Goal: Transaction & Acquisition: Purchase product/service

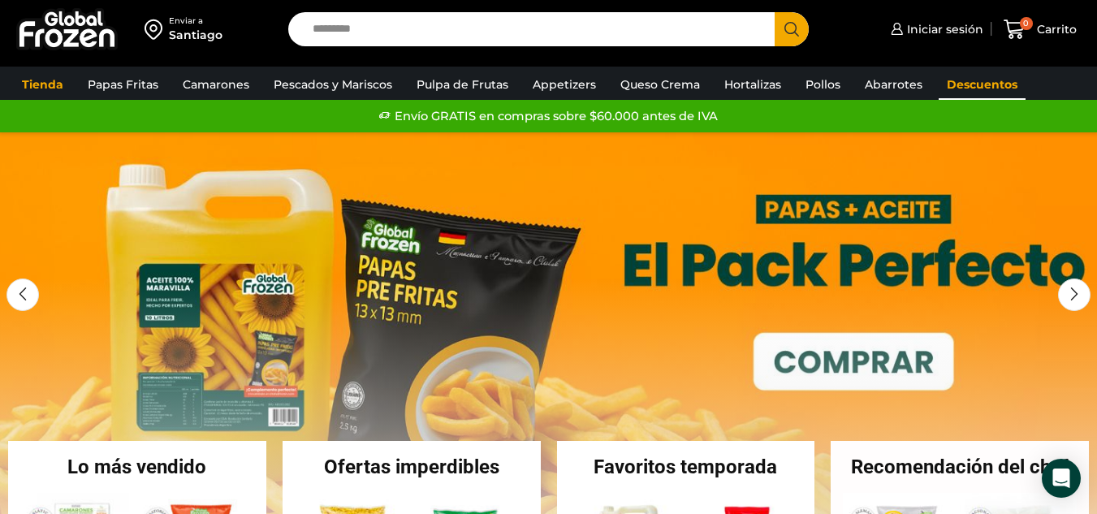
click at [974, 73] on link "Descuentos" at bounding box center [982, 84] width 87 height 31
click at [970, 82] on link "Descuentos" at bounding box center [982, 84] width 87 height 31
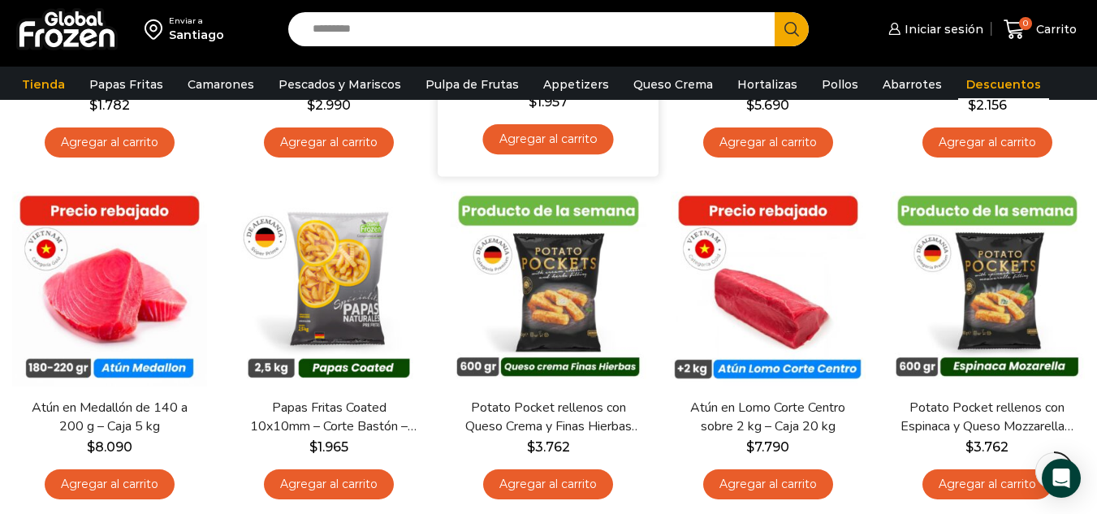
scroll to position [406, 0]
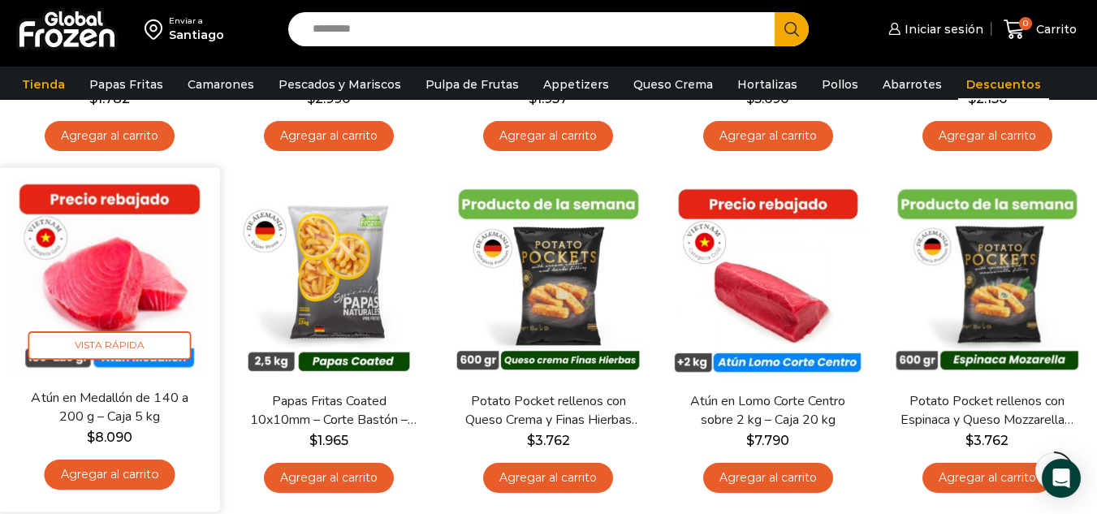
click at [112, 470] on link "Agregar al carrito" at bounding box center [110, 475] width 131 height 30
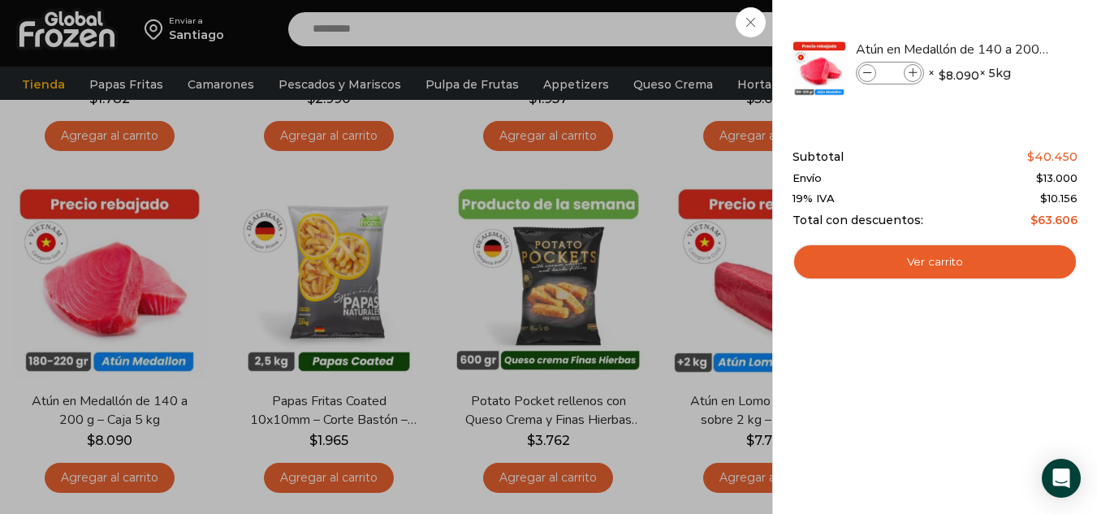
click at [999, 20] on div "1 Carrito 1 1 Shopping Cart *" at bounding box center [1039, 30] width 81 height 38
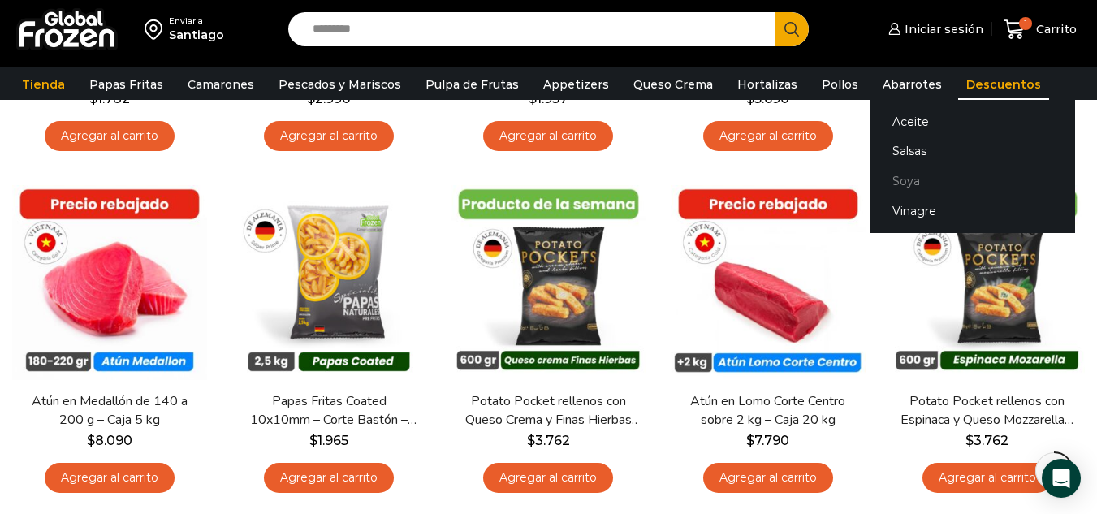
click at [878, 183] on link "Soya" at bounding box center [972, 181] width 205 height 30
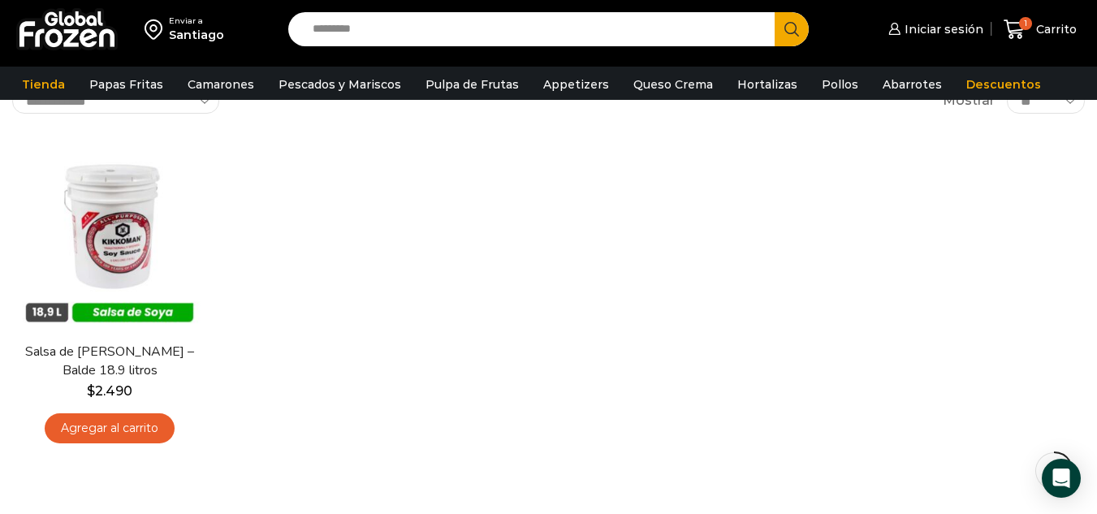
scroll to position [162, 0]
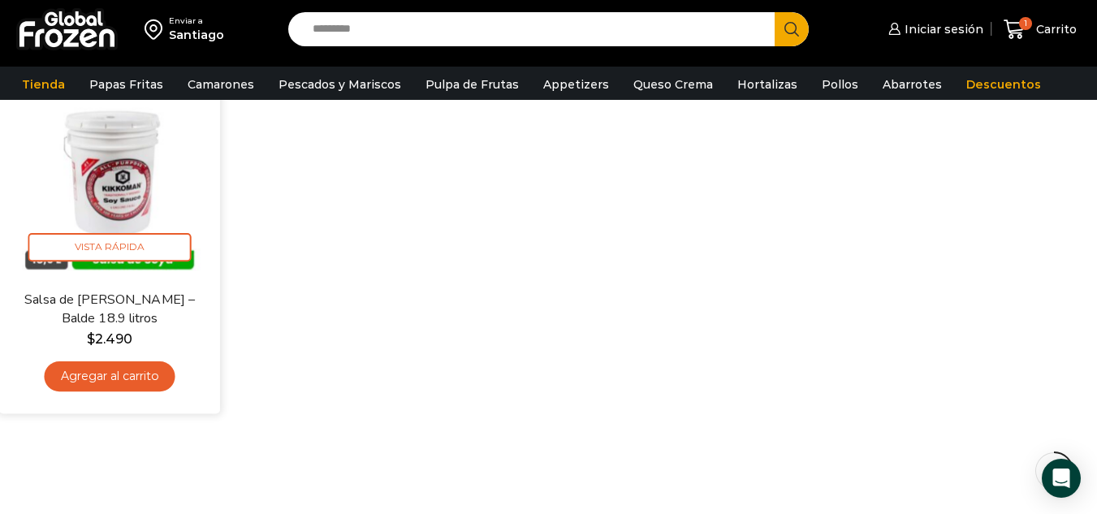
click at [107, 374] on link "Agregar al carrito" at bounding box center [110, 376] width 131 height 30
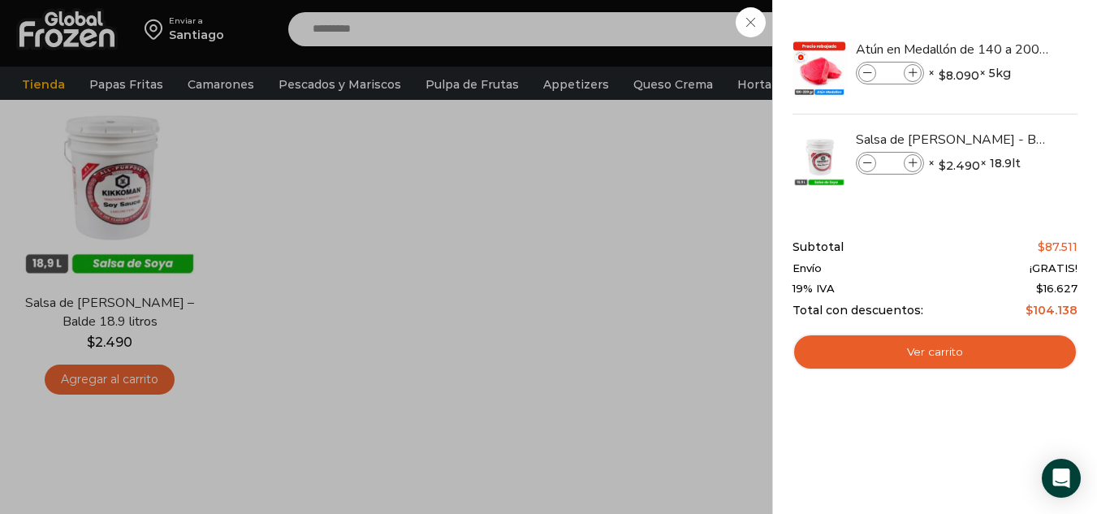
click at [999, 22] on div "2 Carrito 2 2 Shopping Cart *" at bounding box center [1039, 30] width 81 height 38
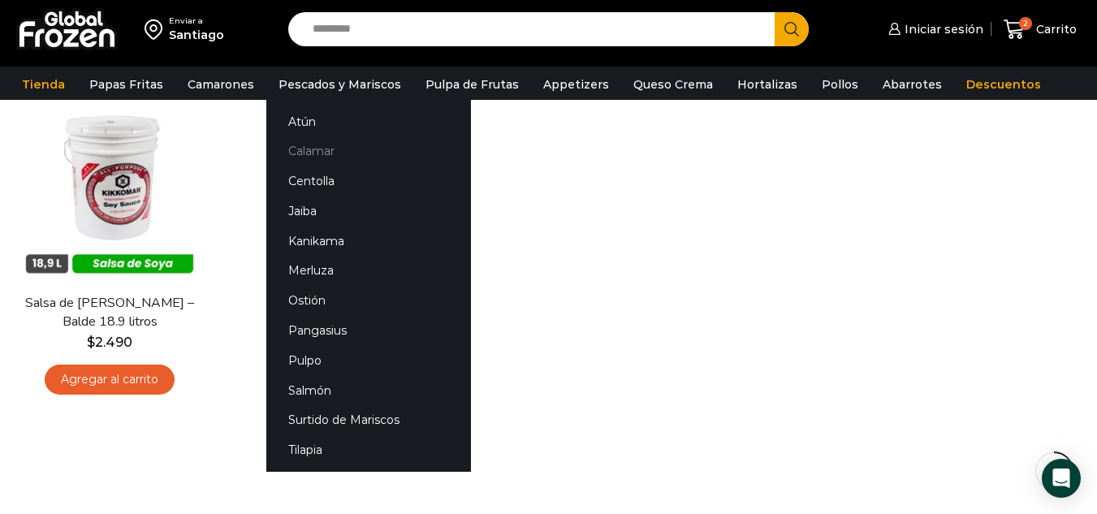
click at [305, 145] on link "Calamar" at bounding box center [368, 151] width 205 height 30
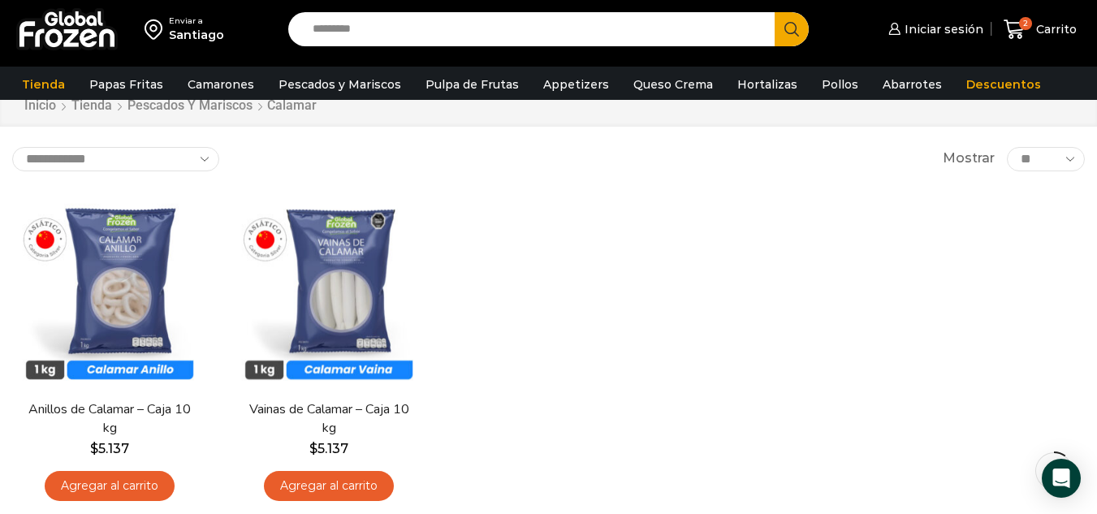
scroll to position [55, 0]
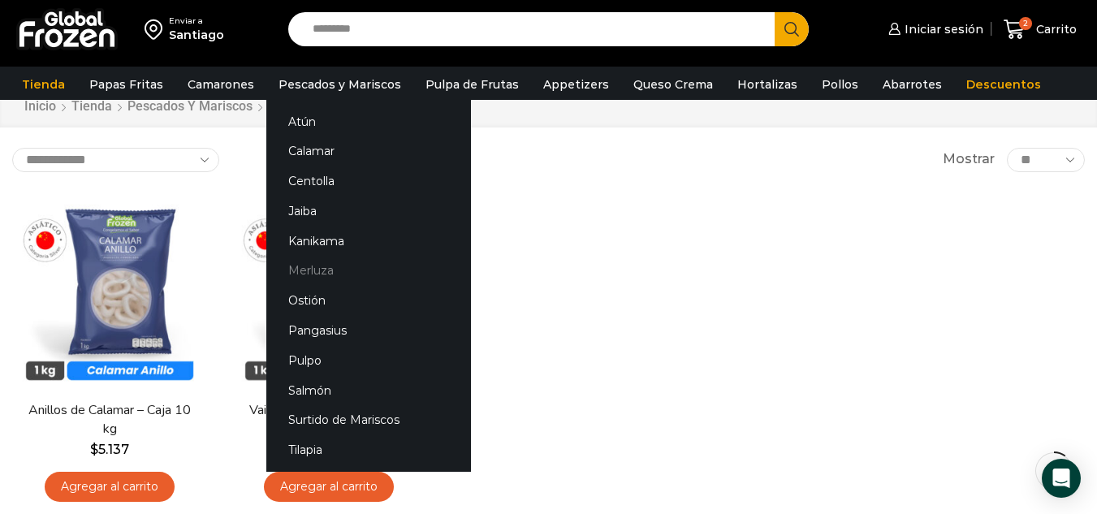
click at [303, 270] on link "Merluza" at bounding box center [368, 271] width 205 height 30
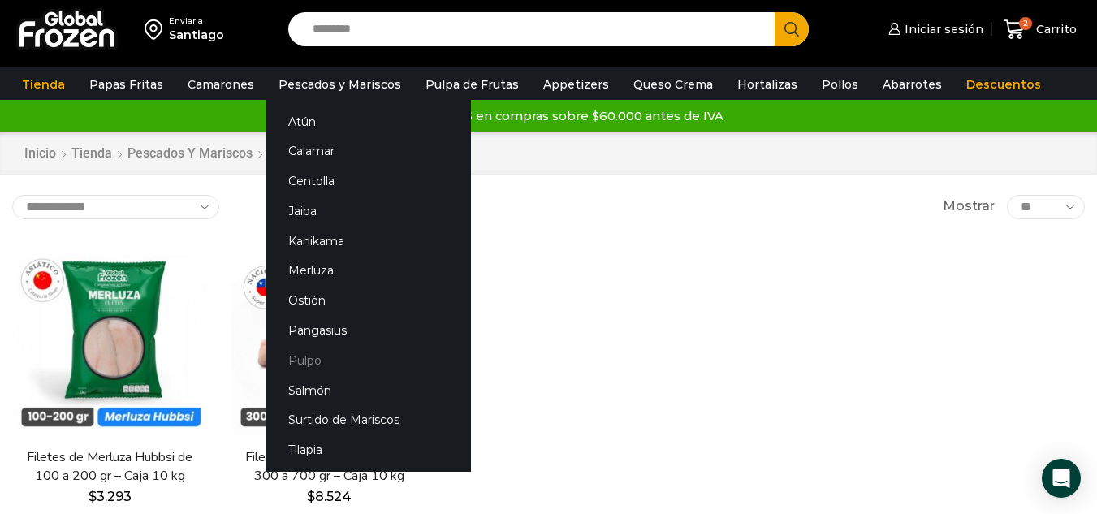
click at [298, 358] on link "Pulpo" at bounding box center [368, 360] width 205 height 30
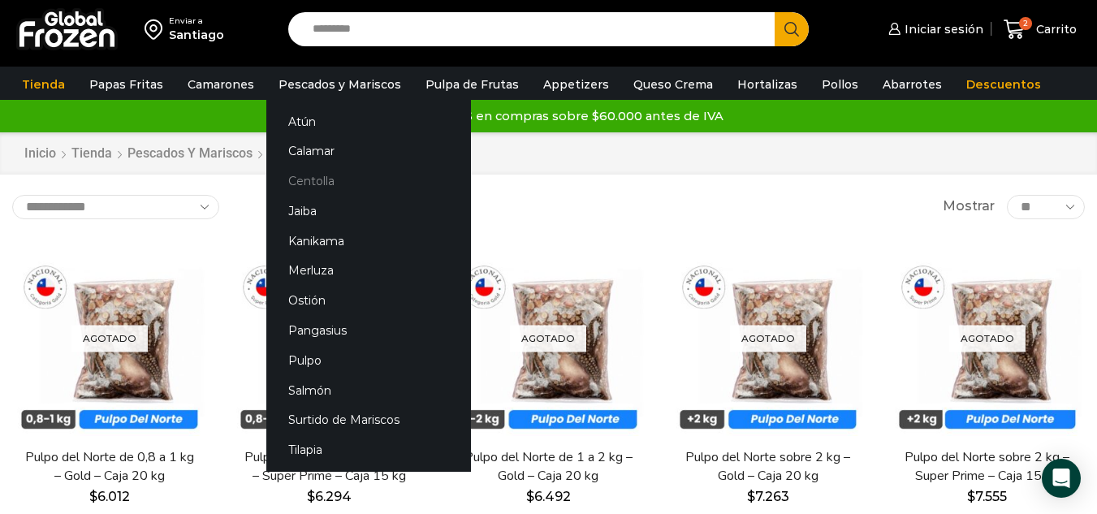
click at [317, 182] on link "Centolla" at bounding box center [368, 181] width 205 height 30
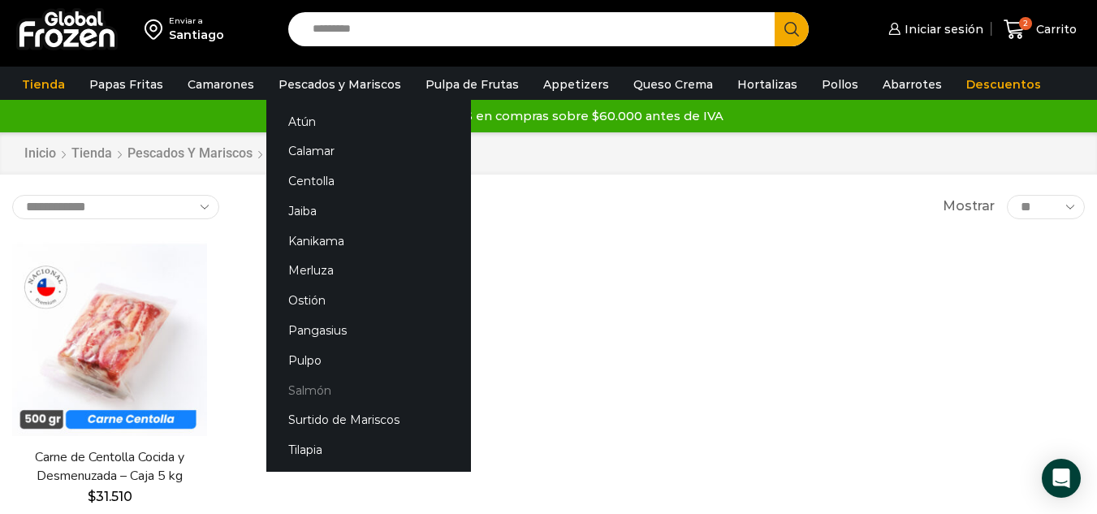
click at [296, 385] on link "Salmón" at bounding box center [368, 390] width 205 height 30
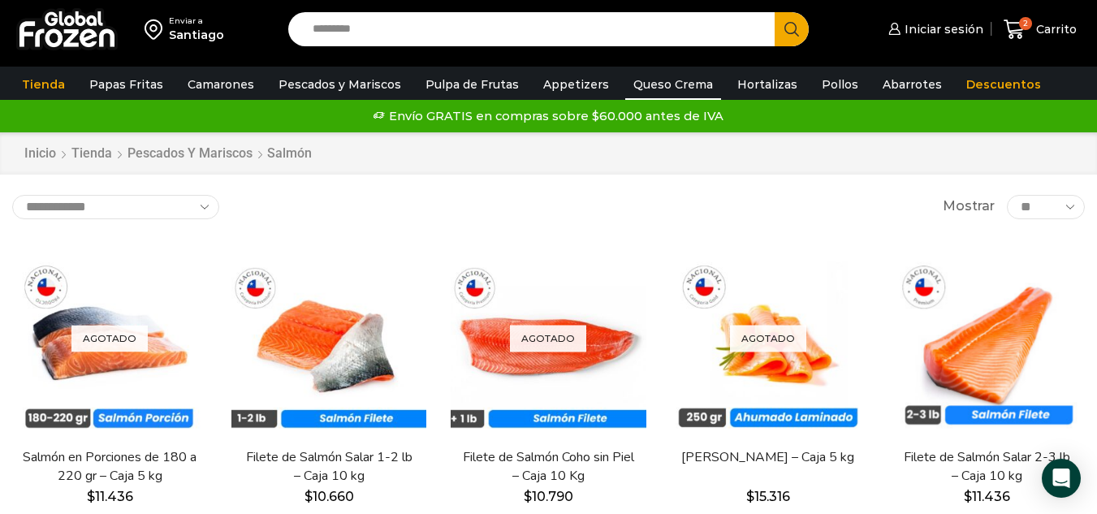
click at [658, 80] on link "Queso Crema" at bounding box center [673, 84] width 96 height 31
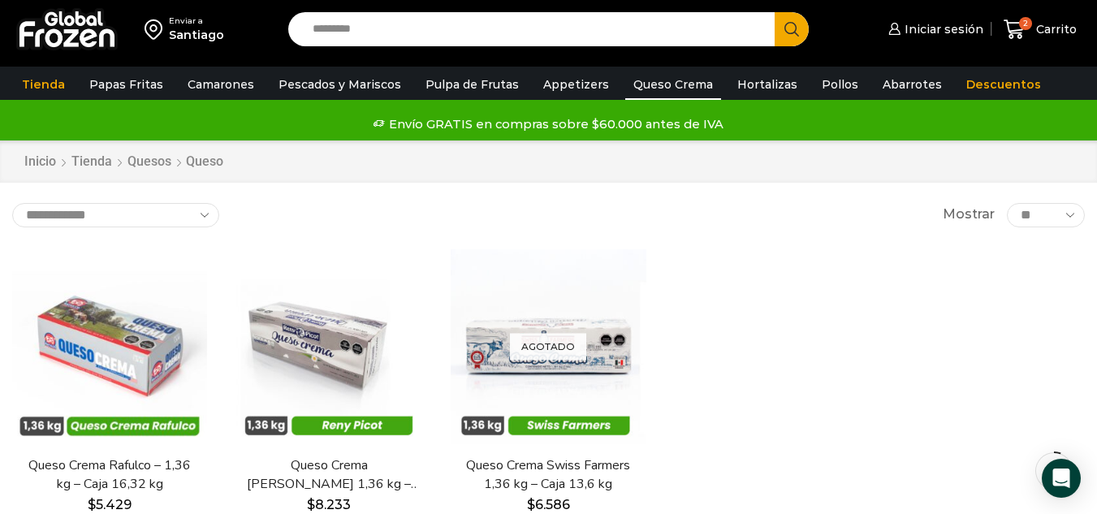
scroll to position [81, 0]
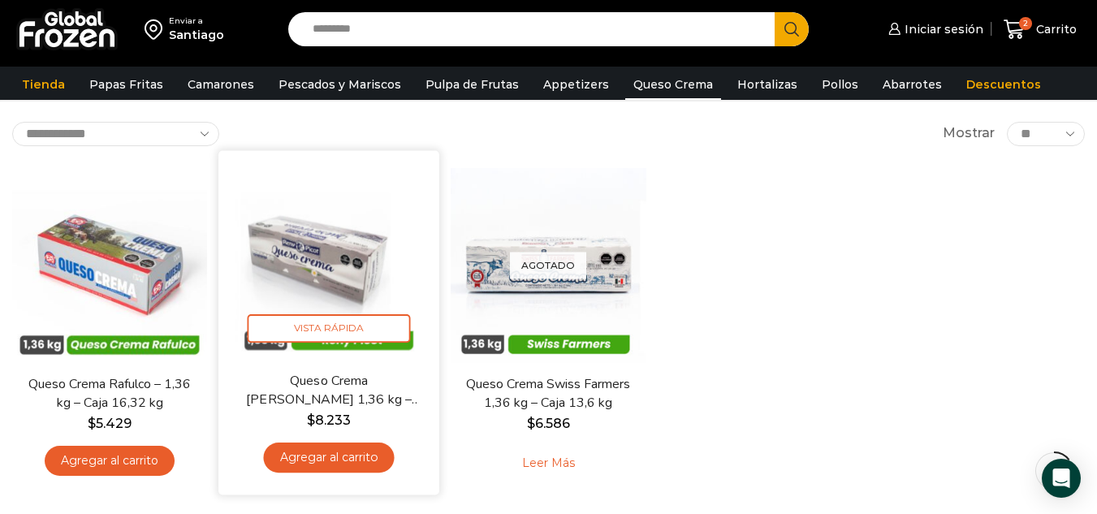
click at [336, 454] on link "Agregar al carrito" at bounding box center [329, 457] width 131 height 30
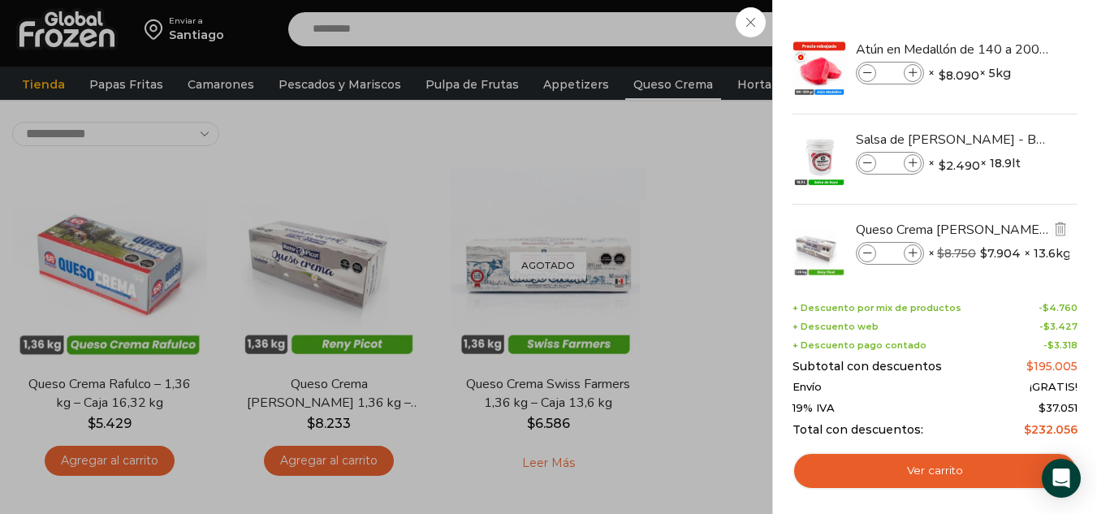
click at [911, 252] on icon at bounding box center [912, 253] width 9 height 9
type input "*"
click at [1056, 49] on img "Eliminar Atún en Medallón de 140 a 200 g - Caja 5 kg del carrito" at bounding box center [1060, 48] width 15 height 15
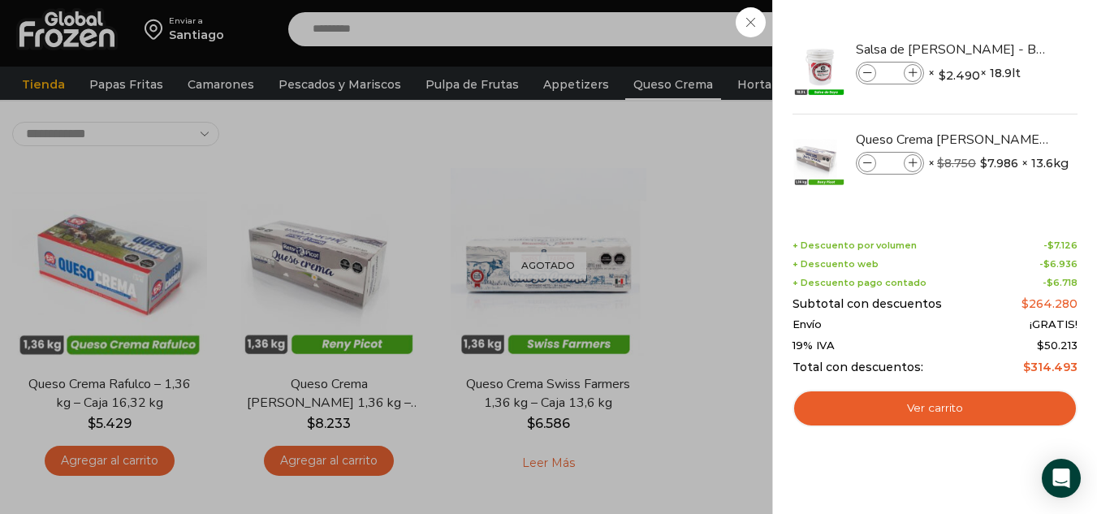
click at [999, 22] on div "3 Carrito 3 3 Shopping Cart *" at bounding box center [1039, 30] width 81 height 38
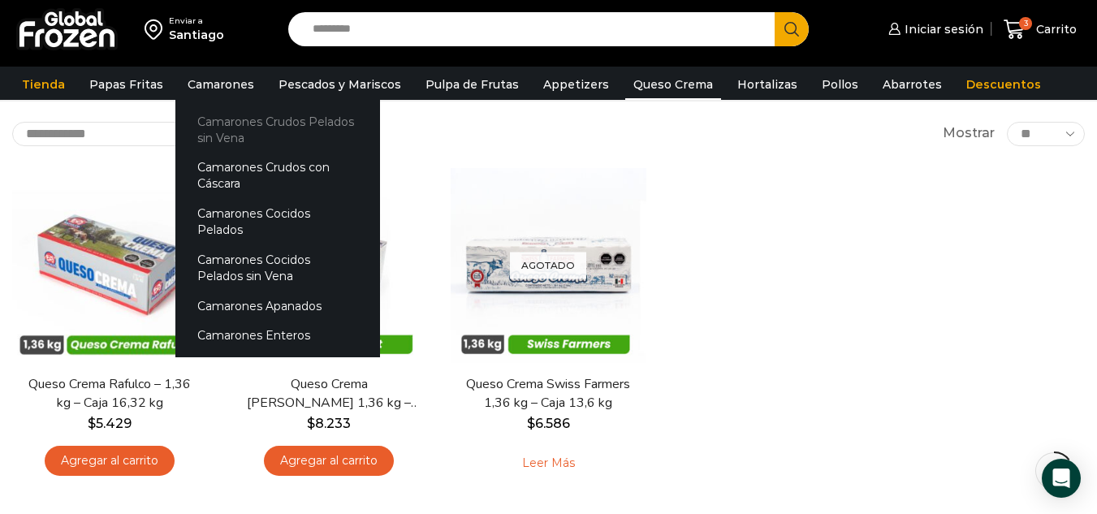
click at [274, 123] on link "Camarones Crudos Pelados sin Vena" at bounding box center [277, 129] width 205 height 46
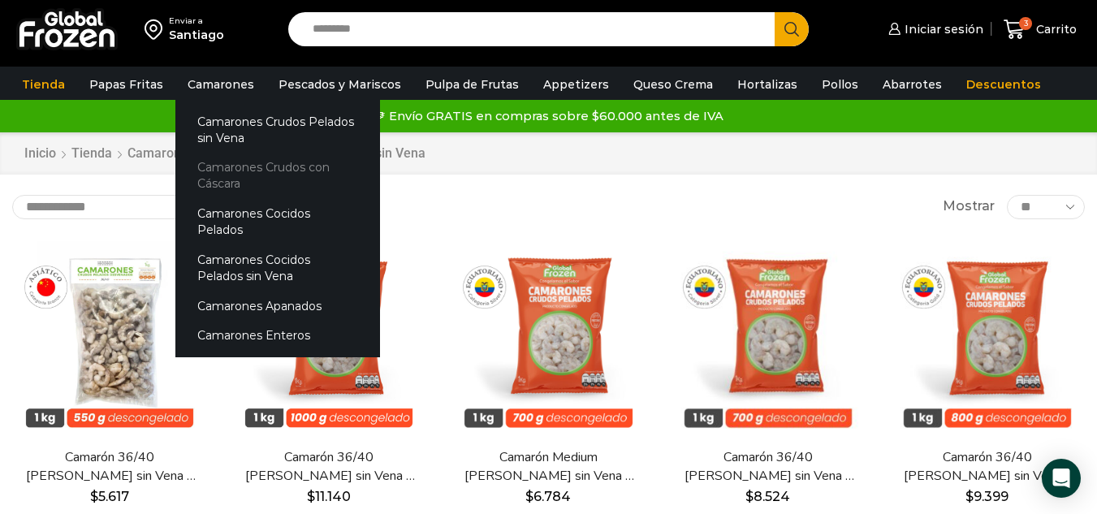
click at [248, 170] on link "Camarones Crudos con Cáscara" at bounding box center [277, 176] width 205 height 46
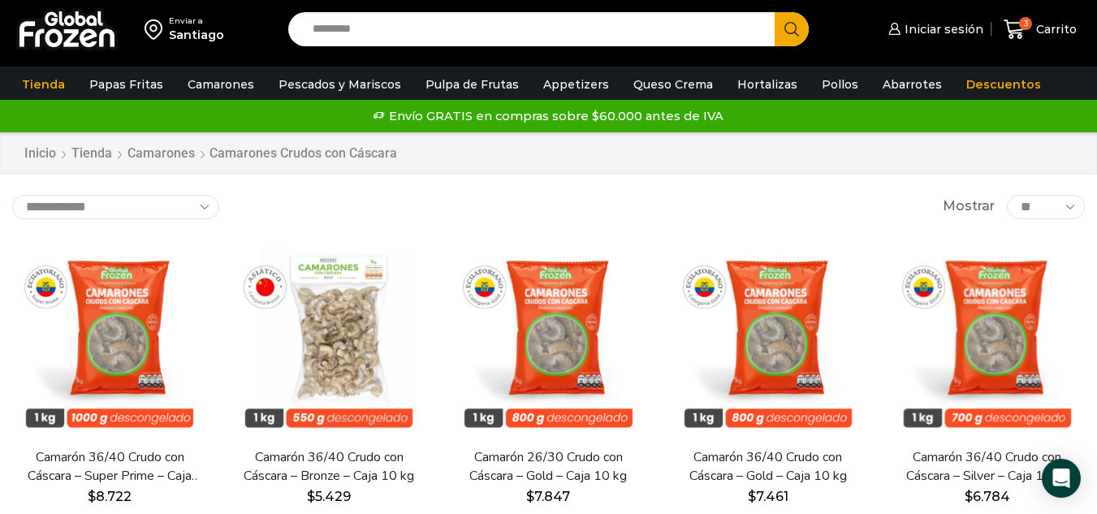
click at [0, 0] on link "Camarones Cocidos Pelados" at bounding box center [0, 0] width 0 height 0
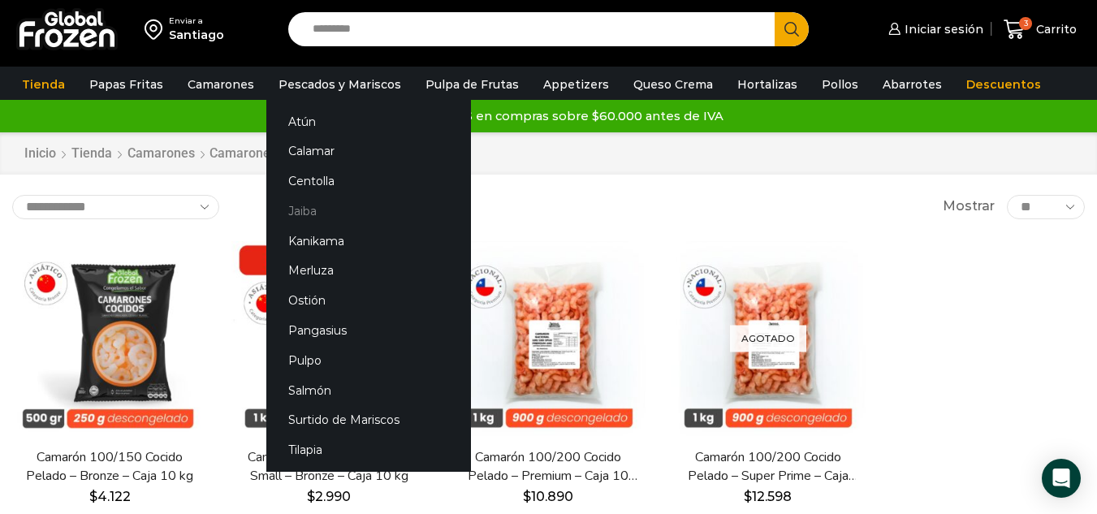
click at [304, 211] on link "Jaiba" at bounding box center [368, 211] width 205 height 30
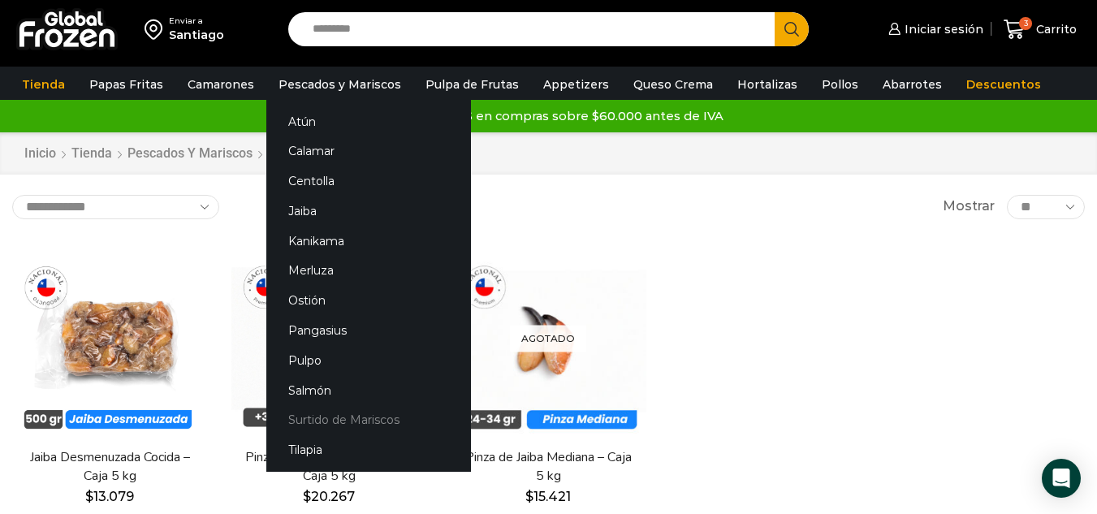
click at [327, 416] on link "Surtido de Mariscos" at bounding box center [368, 420] width 205 height 30
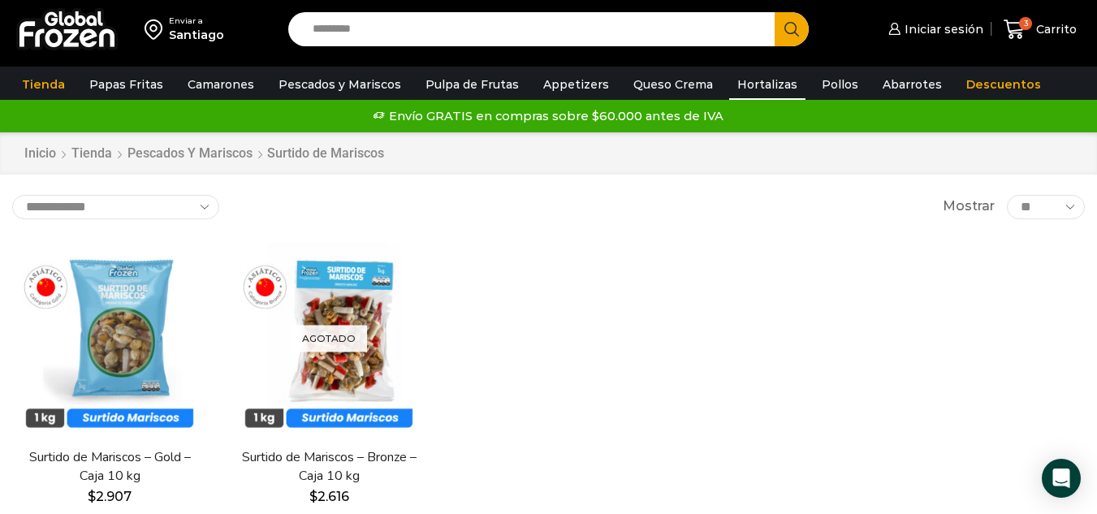
click at [753, 84] on link "Hortalizas" at bounding box center [767, 84] width 76 height 31
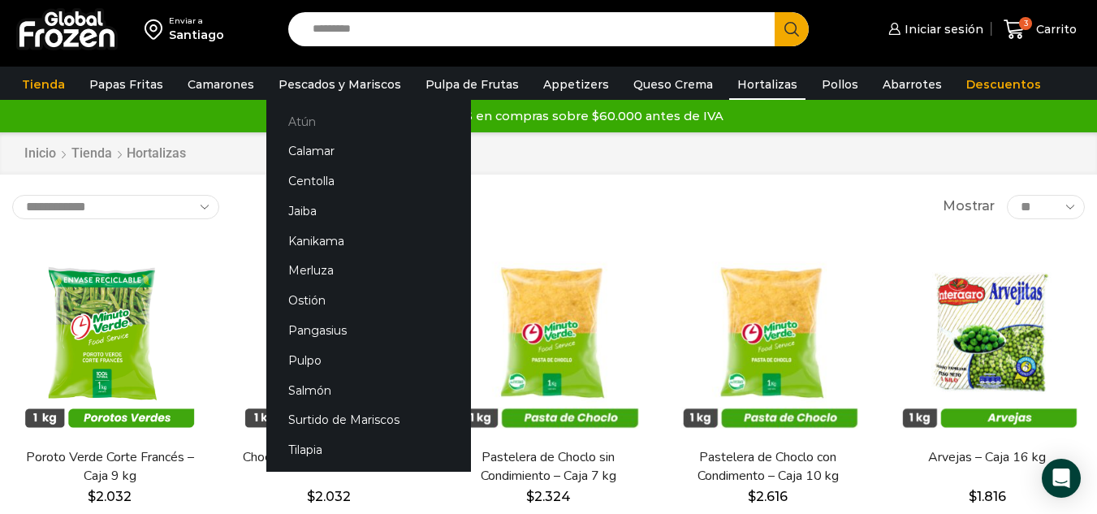
click at [288, 114] on link "Atún" at bounding box center [368, 121] width 205 height 30
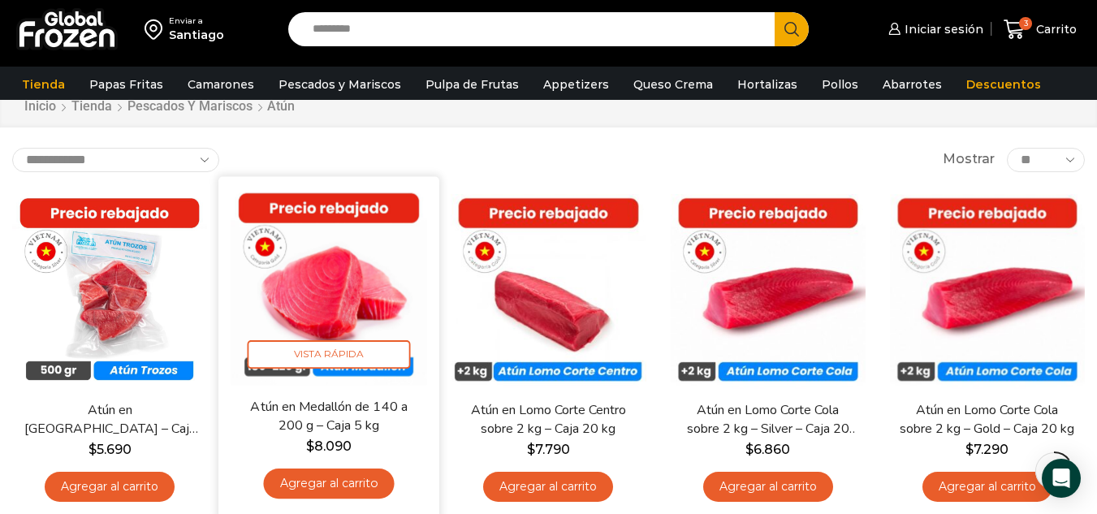
scroll to position [81, 0]
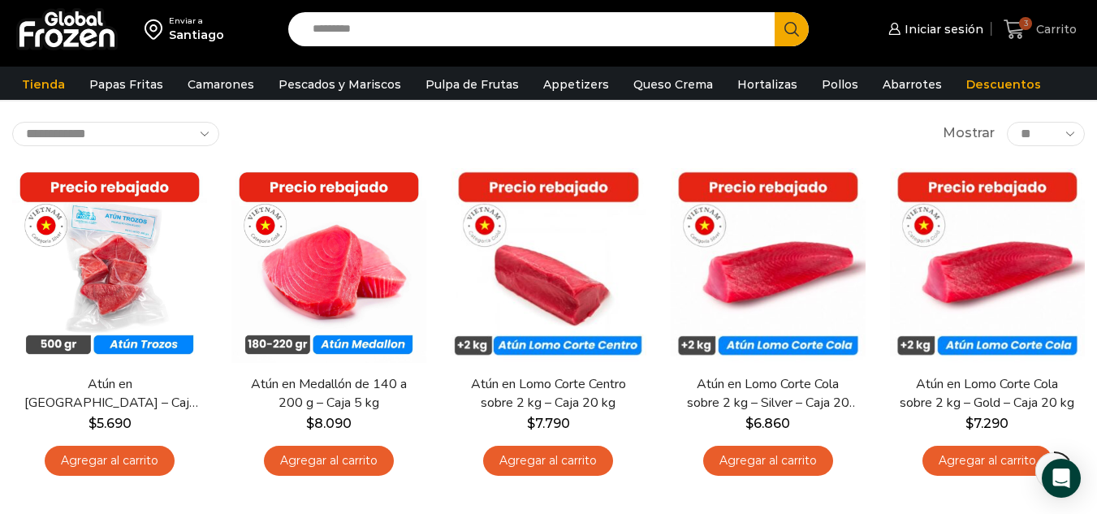
click at [1056, 19] on span "3 [GEOGRAPHIC_DATA]" at bounding box center [1039, 30] width 73 height 22
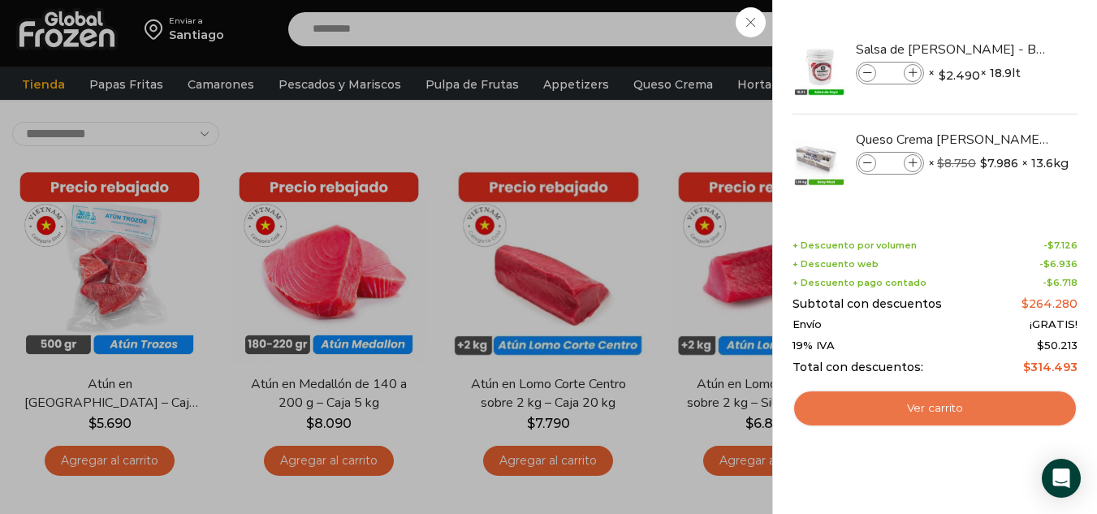
click at [939, 406] on link "Ver carrito" at bounding box center [934, 408] width 285 height 37
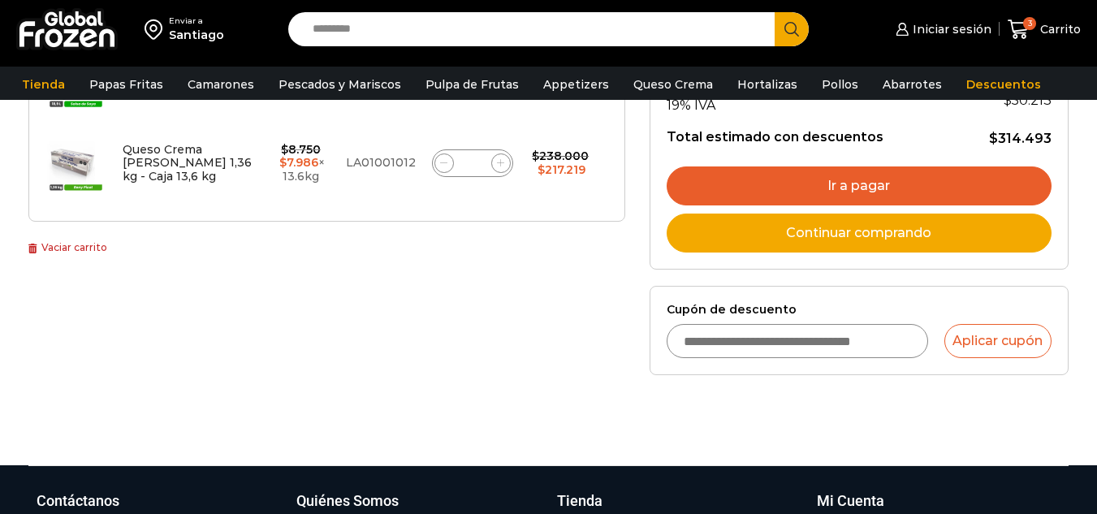
scroll to position [406, 0]
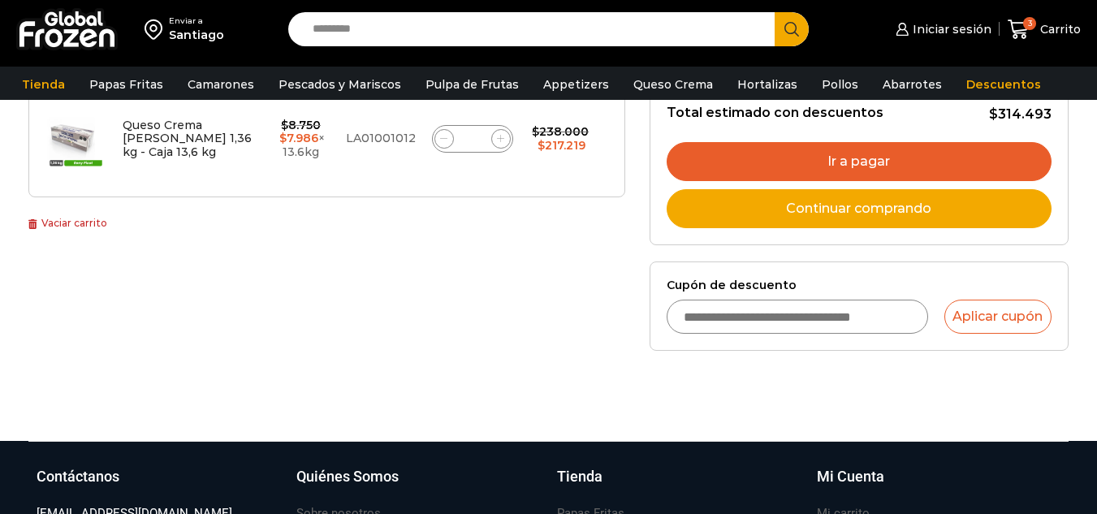
click at [737, 314] on input "Cupón de descuento" at bounding box center [797, 317] width 261 height 34
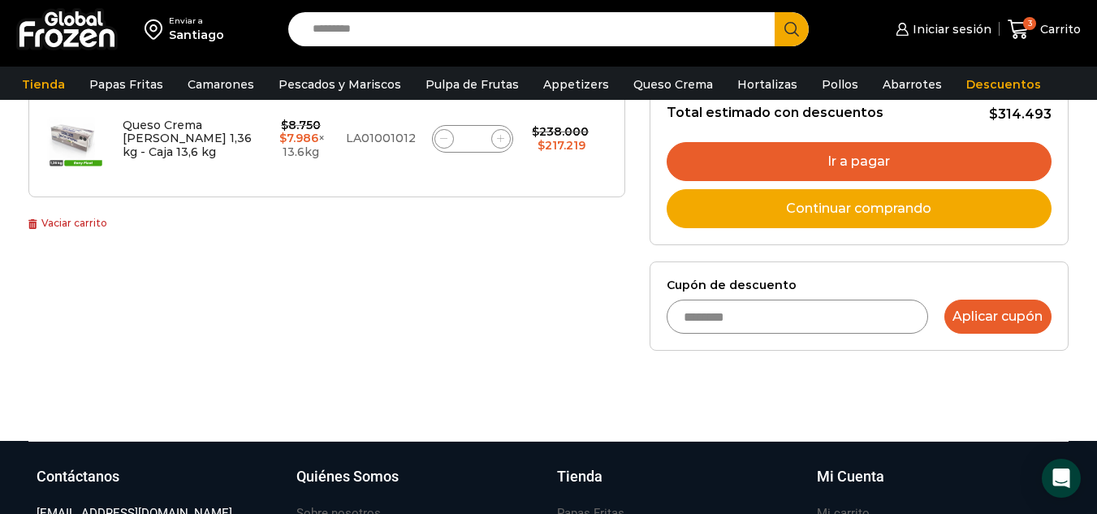
type input "********"
click at [992, 319] on button "Aplicar cupón" at bounding box center [997, 317] width 107 height 34
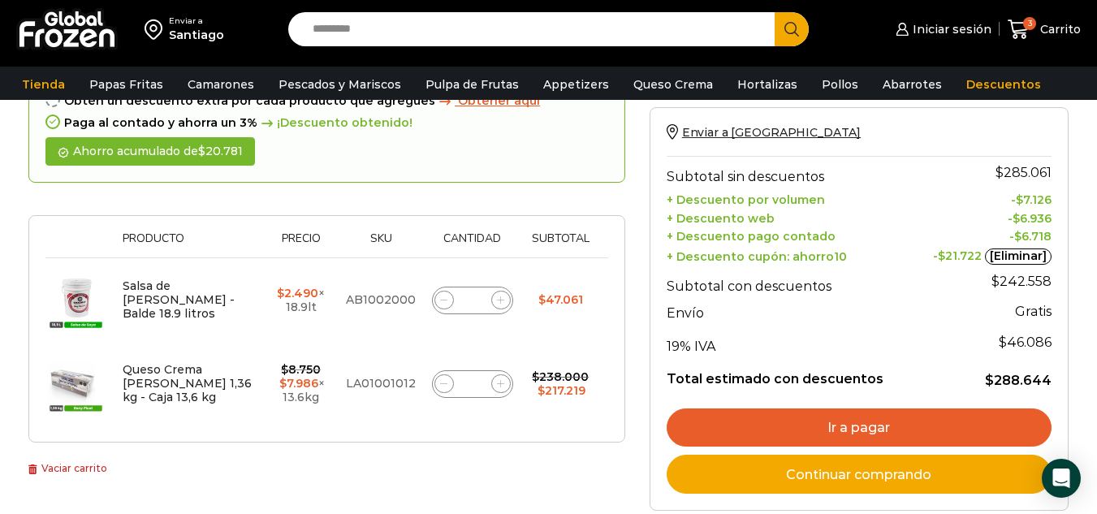
scroll to position [244, 0]
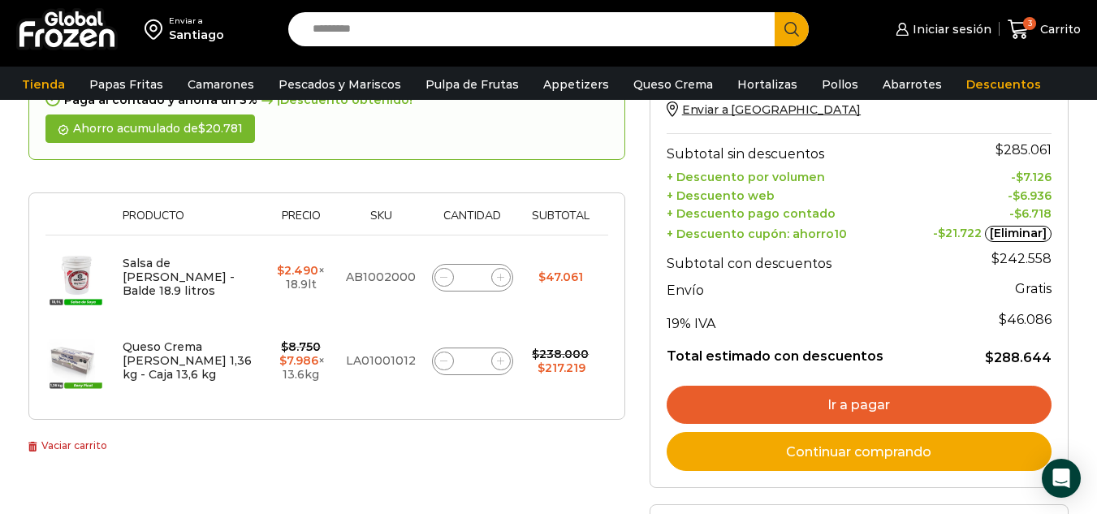
click at [857, 450] on link "Continuar comprando" at bounding box center [859, 451] width 385 height 39
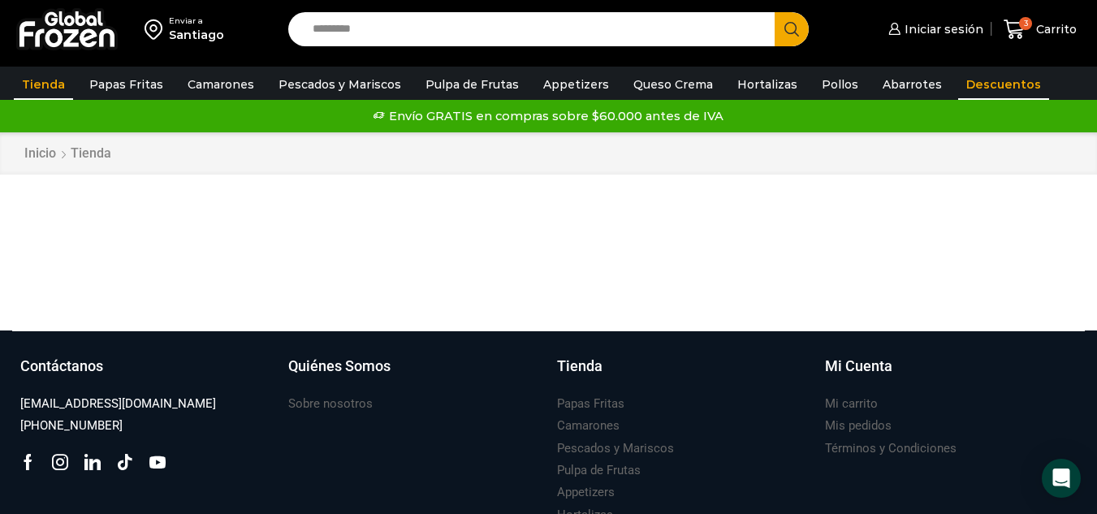
click at [979, 81] on link "Descuentos" at bounding box center [1003, 84] width 91 height 31
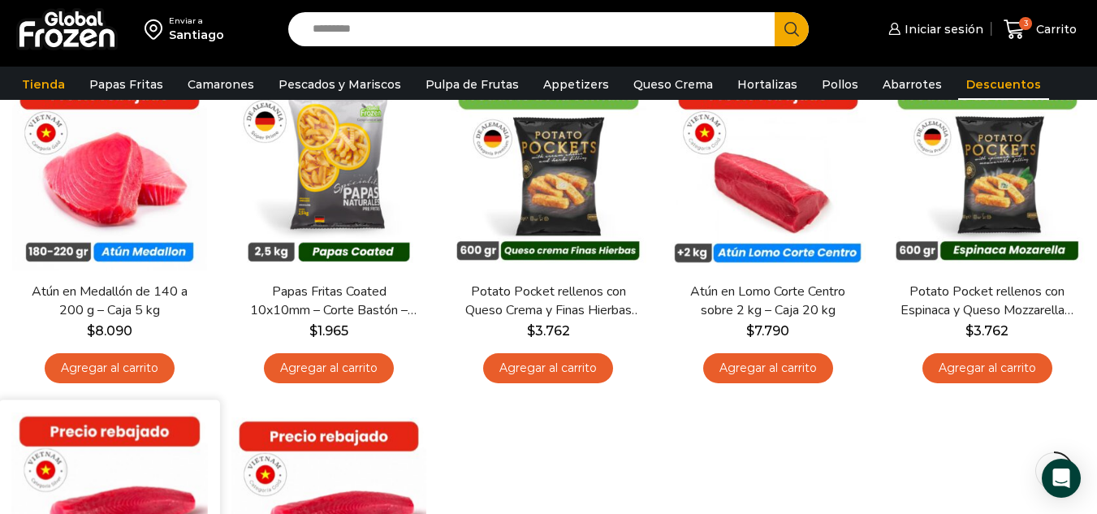
scroll to position [406, 0]
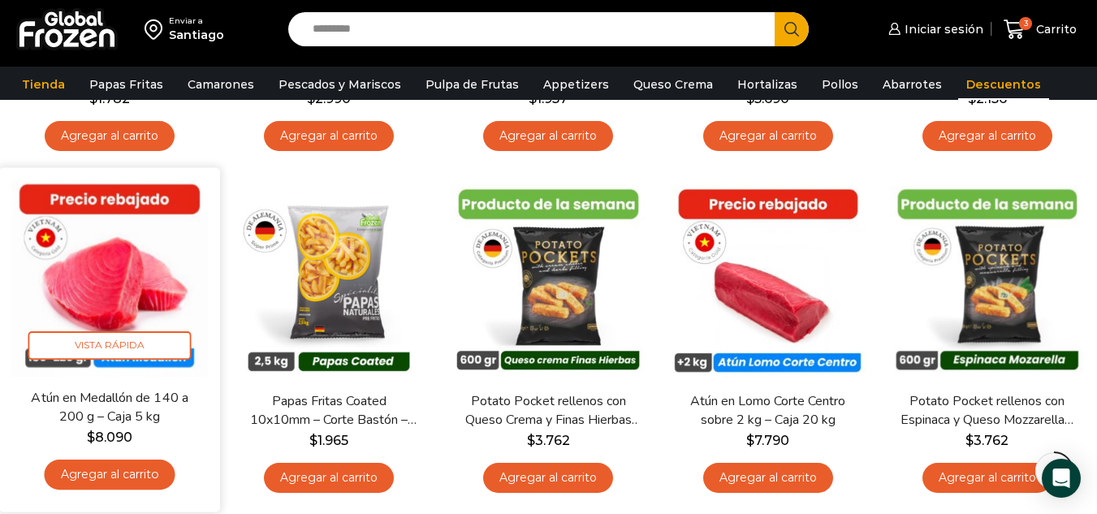
click at [103, 474] on link "Agregar al carrito" at bounding box center [110, 475] width 131 height 30
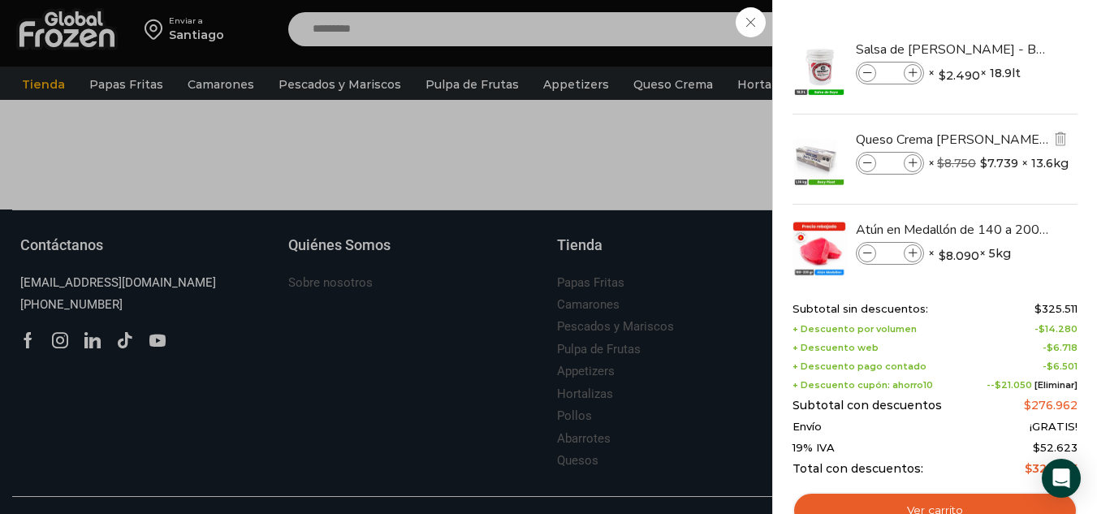
scroll to position [1189, 0]
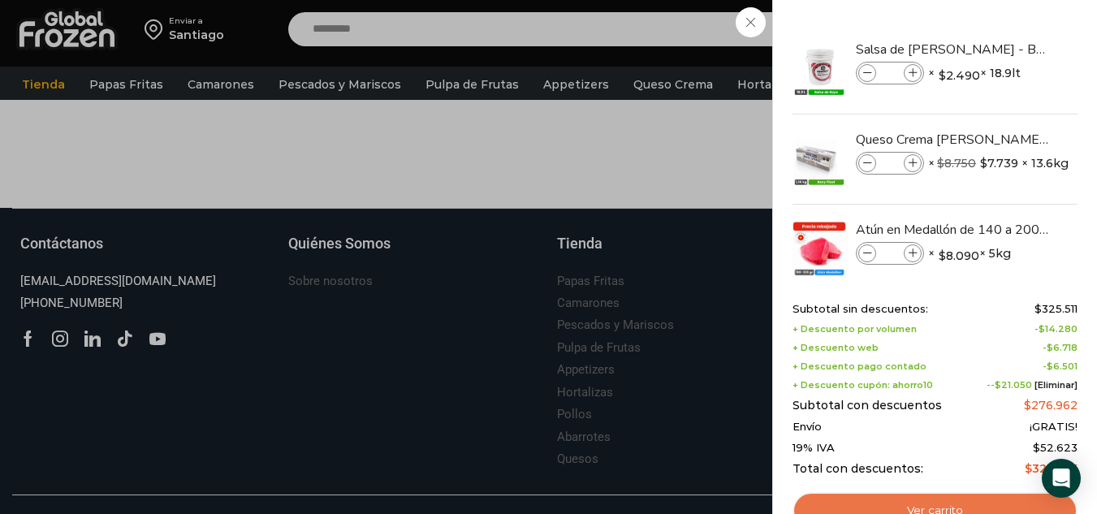
click at [914, 502] on link "Ver carrito" at bounding box center [934, 510] width 285 height 37
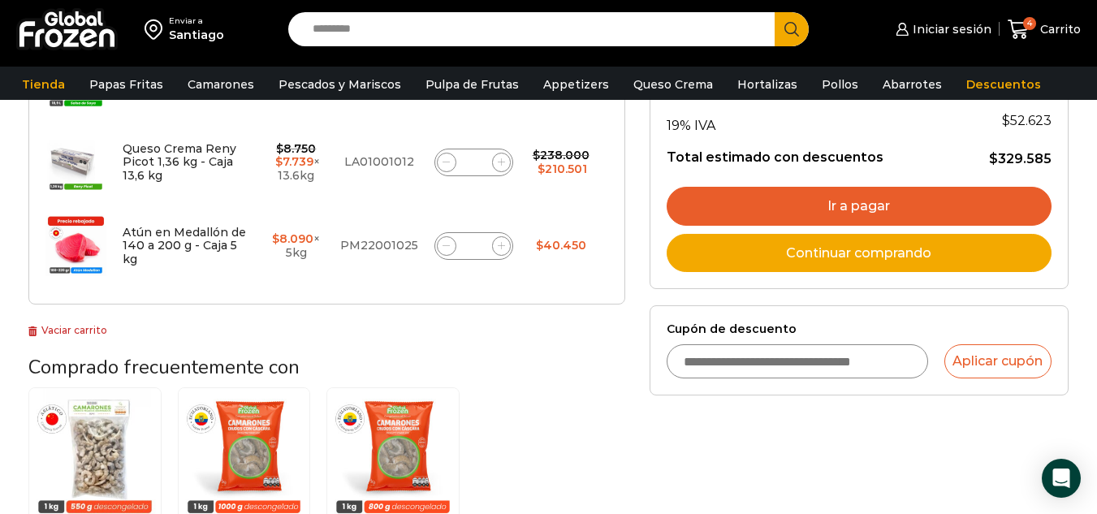
scroll to position [325, 0]
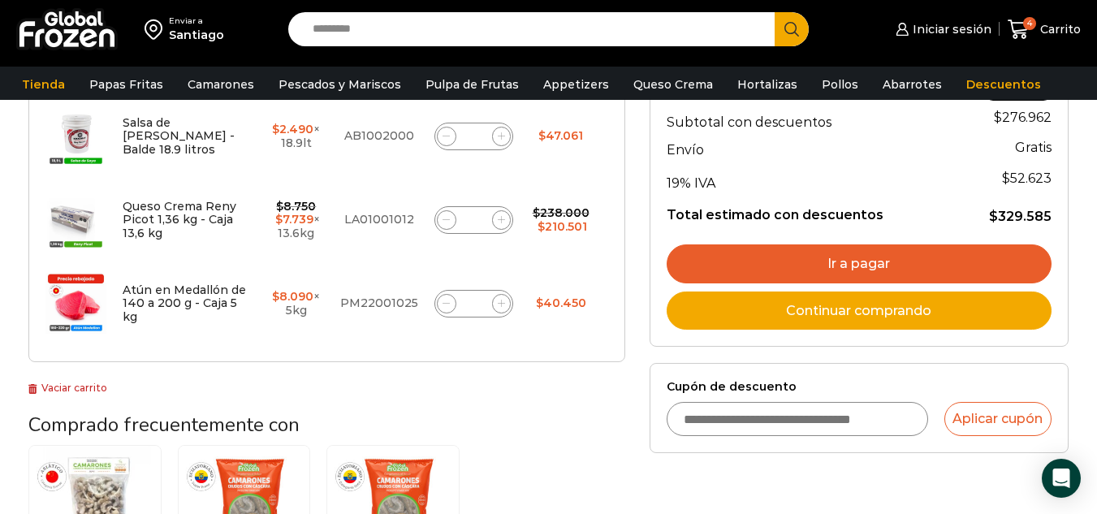
click at [442, 305] on icon at bounding box center [445, 303] width 7 height 7
type input "*"
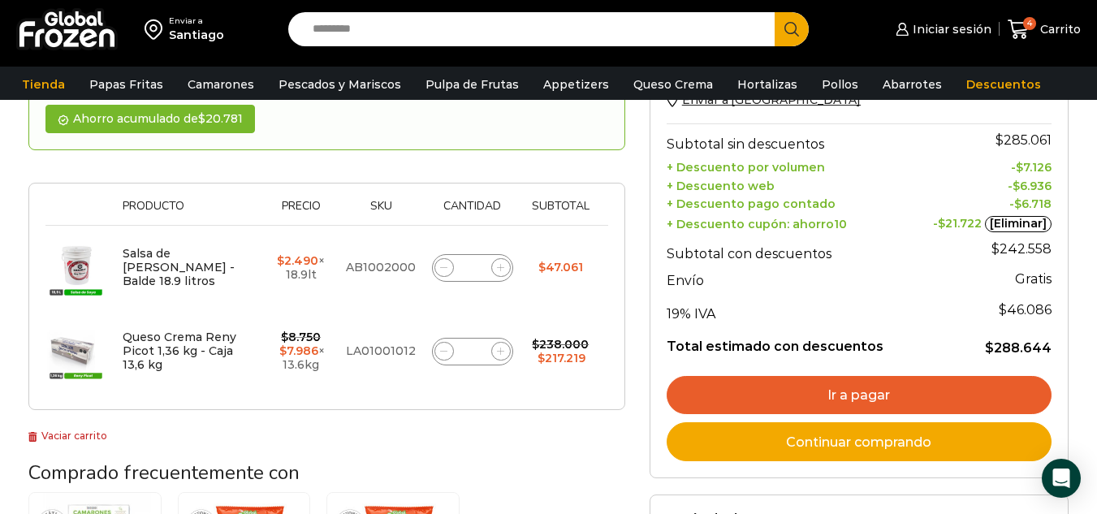
scroll to position [254, 0]
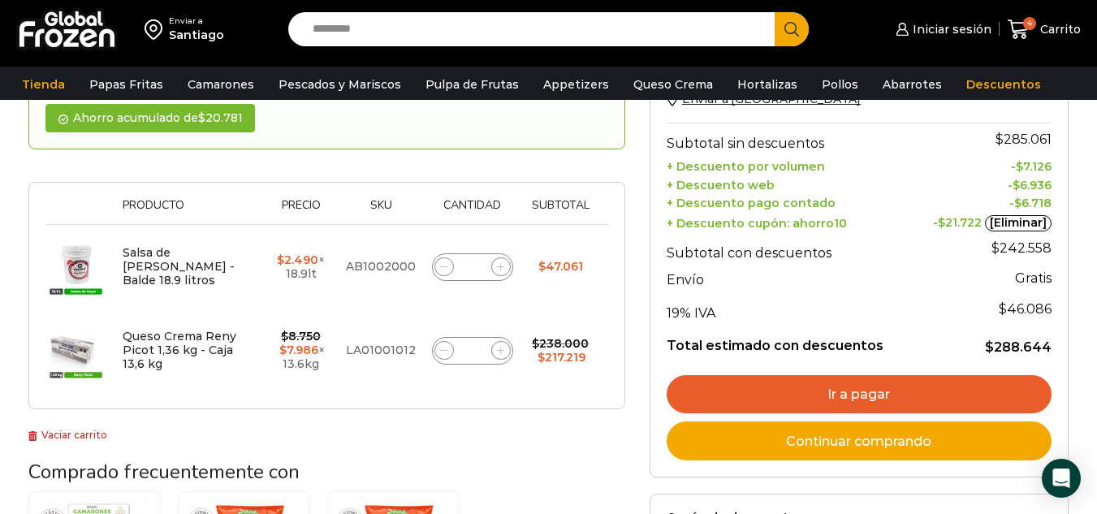
click at [500, 350] on icon at bounding box center [500, 350] width 7 height 7
type input "*"
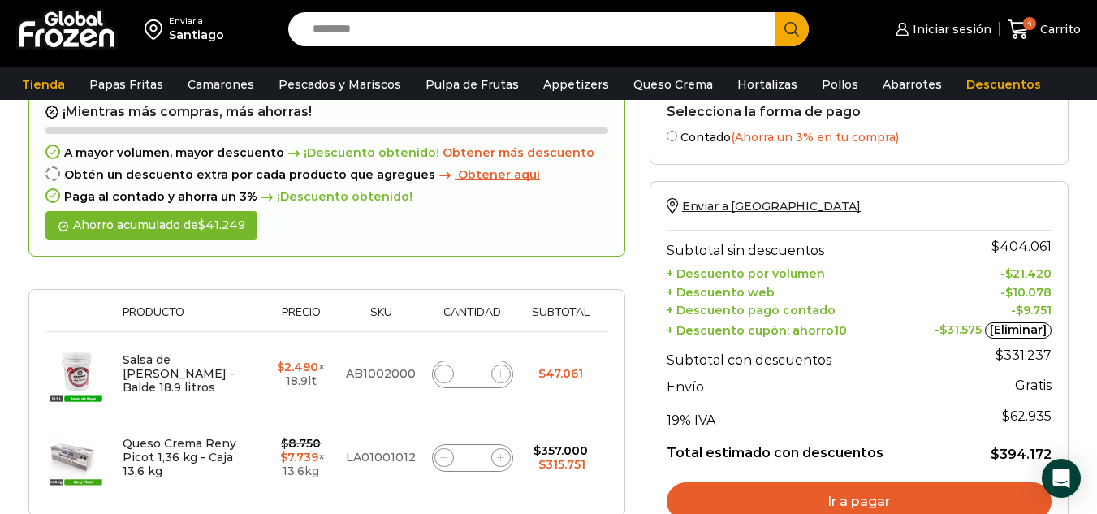
scroll to position [173, 0]
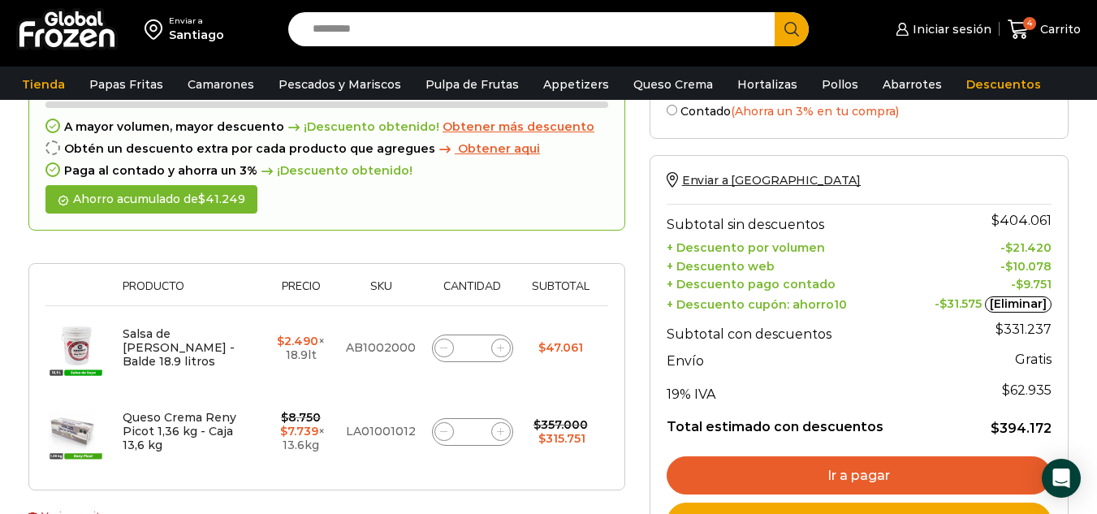
click at [440, 432] on icon at bounding box center [443, 431] width 7 height 7
type input "*"
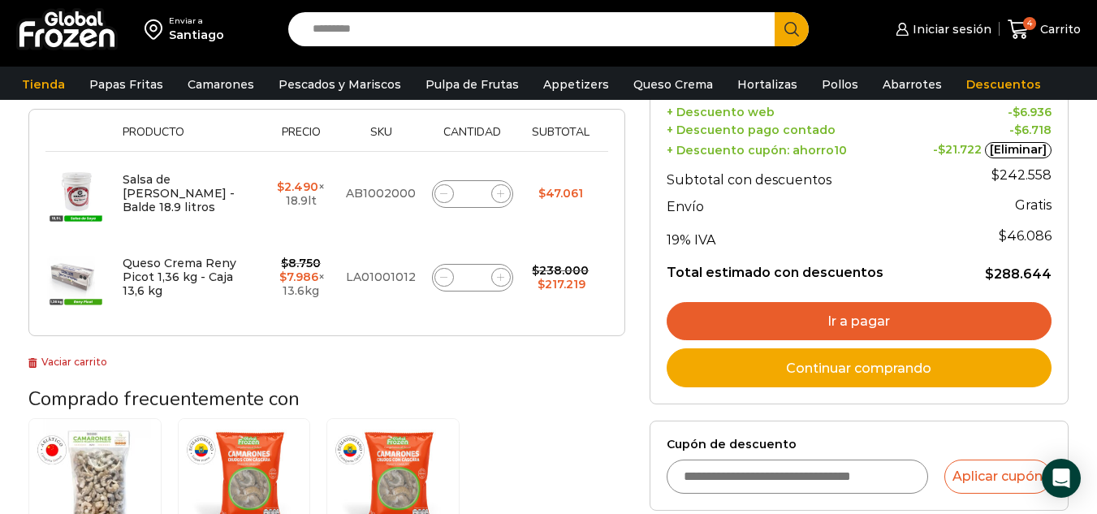
scroll to position [335, 0]
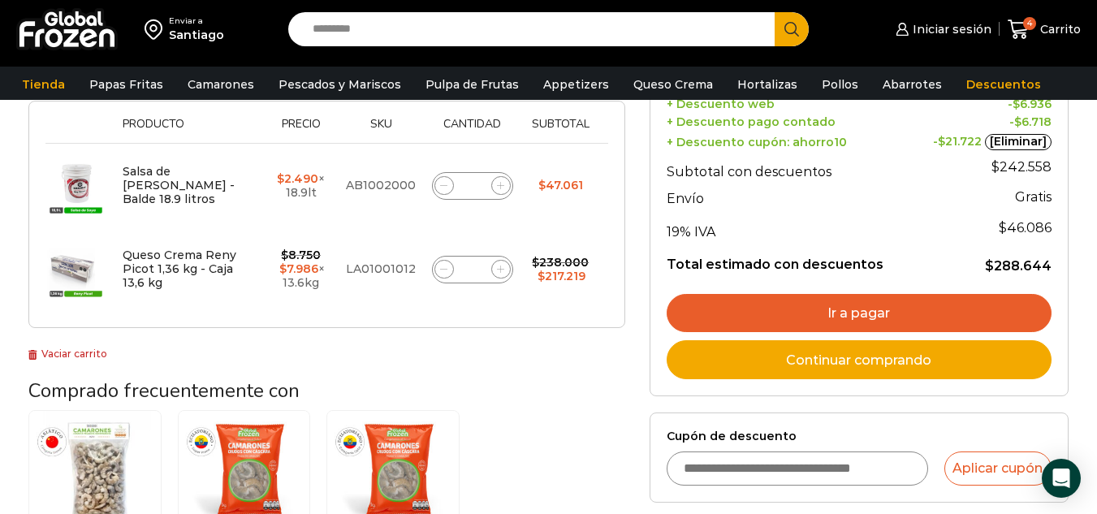
drag, startPoint x: 860, startPoint y: 306, endPoint x: 649, endPoint y: 296, distance: 211.3
click at [860, 306] on link "Ir a pagar" at bounding box center [859, 313] width 385 height 39
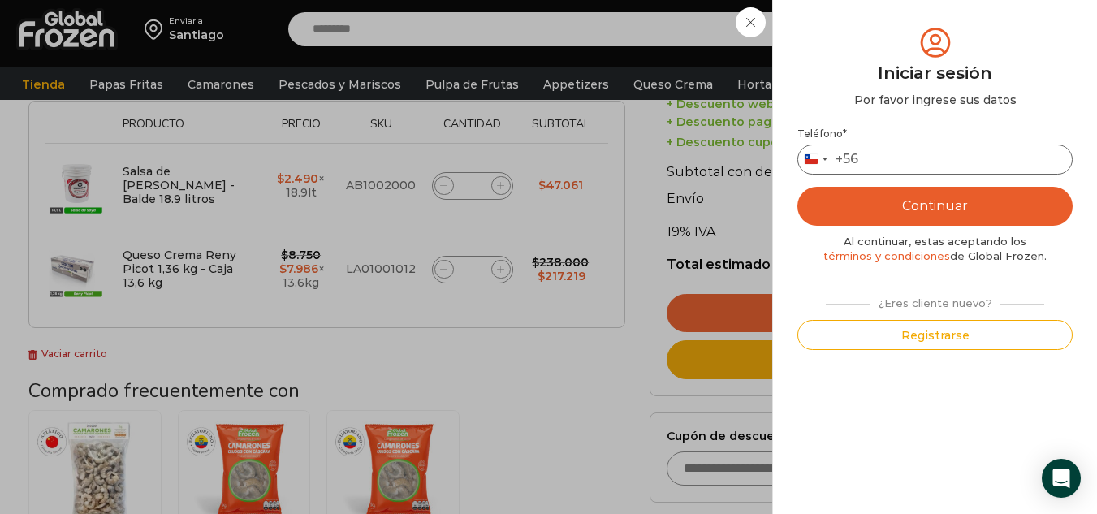
drag, startPoint x: 893, startPoint y: 160, endPoint x: 934, endPoint y: 177, distance: 44.0
click at [894, 160] on input "Teléfono *" at bounding box center [934, 160] width 275 height 30
type input "*********"
click at [934, 201] on button "Continuar" at bounding box center [934, 206] width 275 height 39
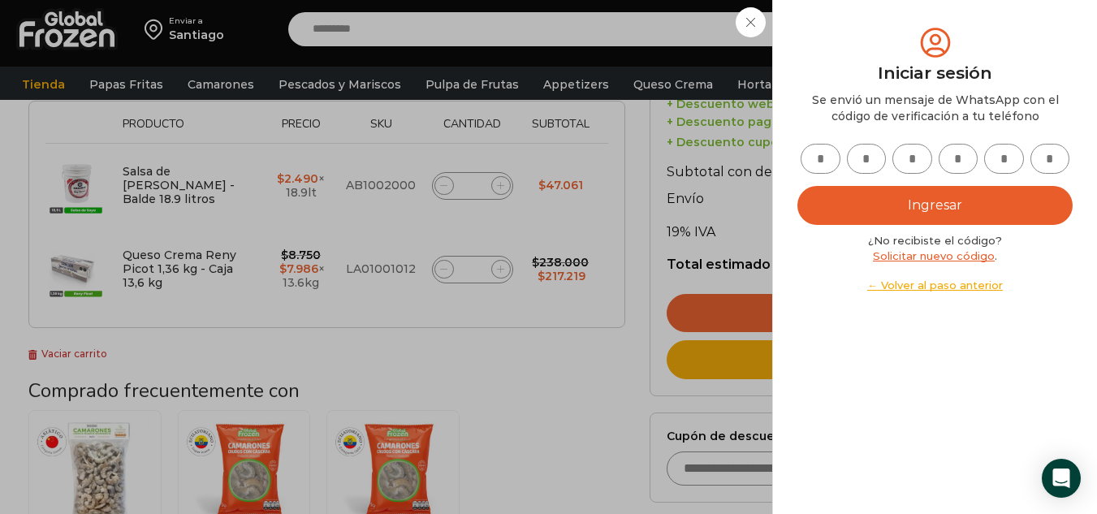
click at [818, 161] on input "text" at bounding box center [820, 159] width 40 height 30
type input "*"
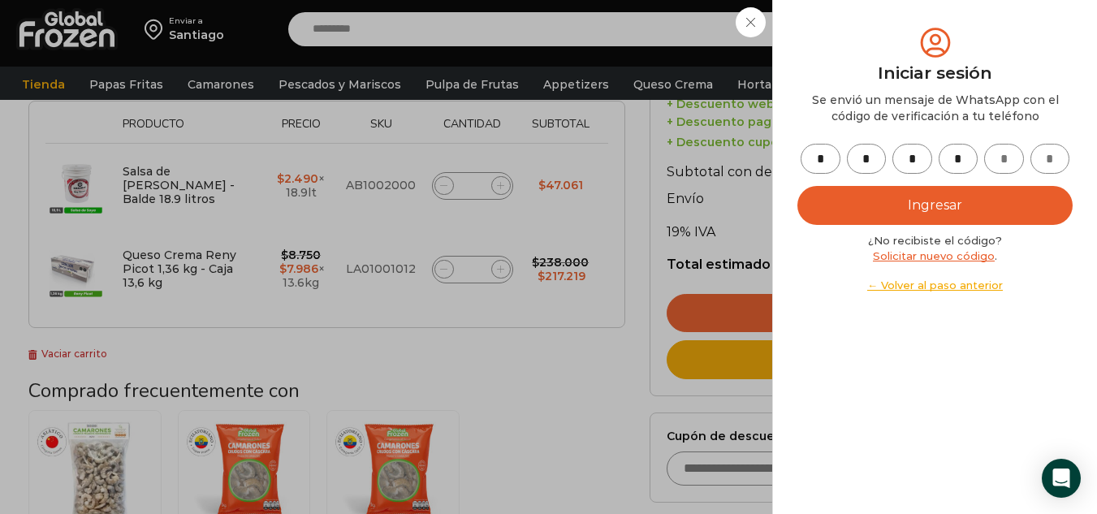
type input "*"
click at [933, 205] on button "Ingresar" at bounding box center [934, 205] width 275 height 39
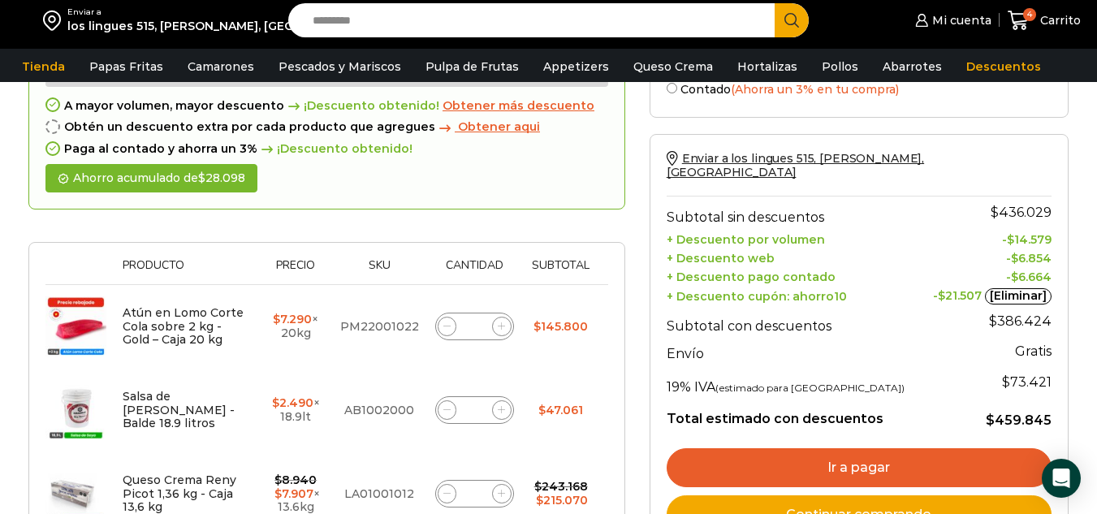
scroll to position [325, 0]
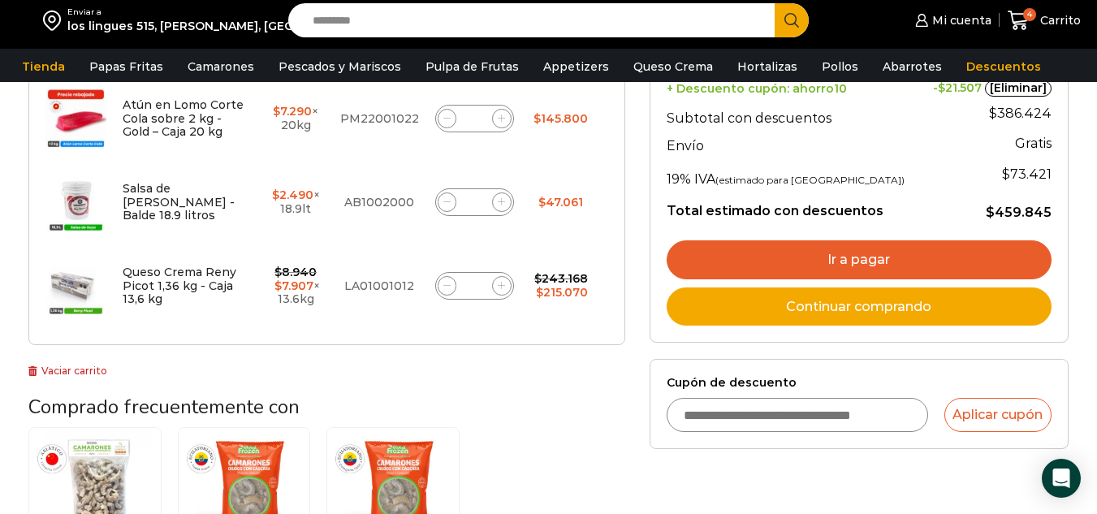
click at [443, 116] on icon at bounding box center [446, 117] width 7 height 7
type input "*"
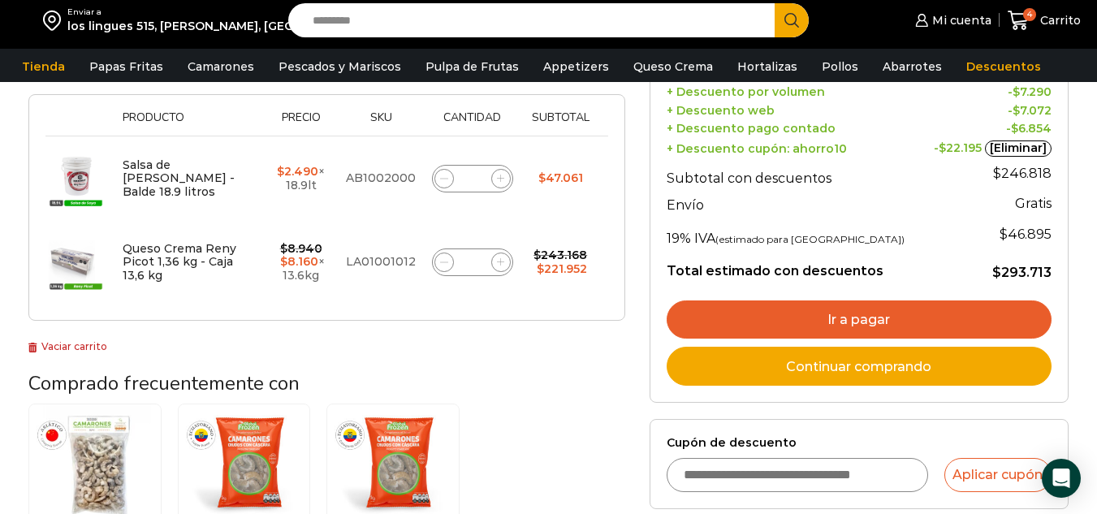
drag, startPoint x: 874, startPoint y: 301, endPoint x: 700, endPoint y: 296, distance: 174.6
click at [874, 301] on link "Ir a pagar" at bounding box center [859, 319] width 385 height 39
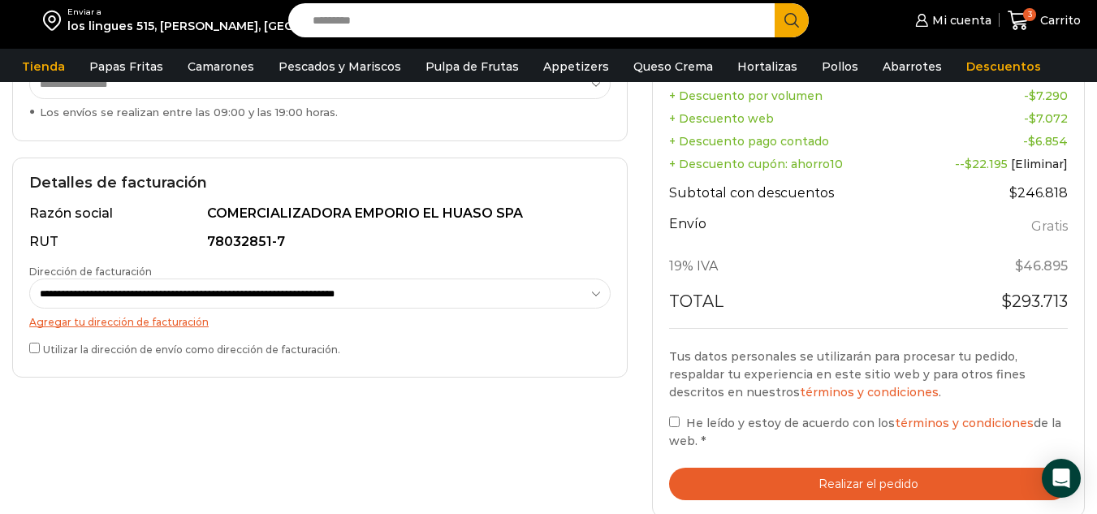
scroll to position [406, 0]
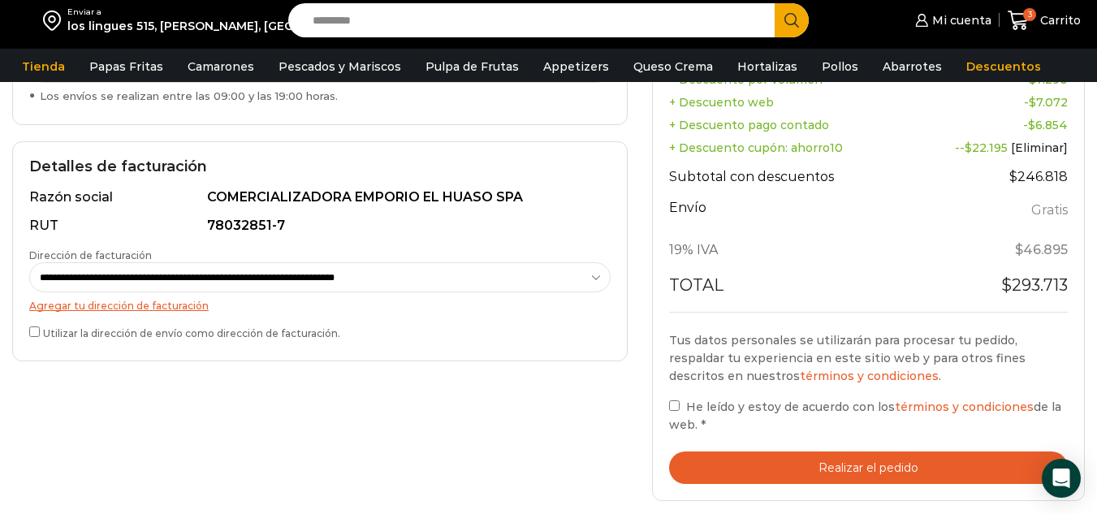
click at [148, 304] on link "Agregar tu dirección de facturación" at bounding box center [118, 306] width 179 height 12
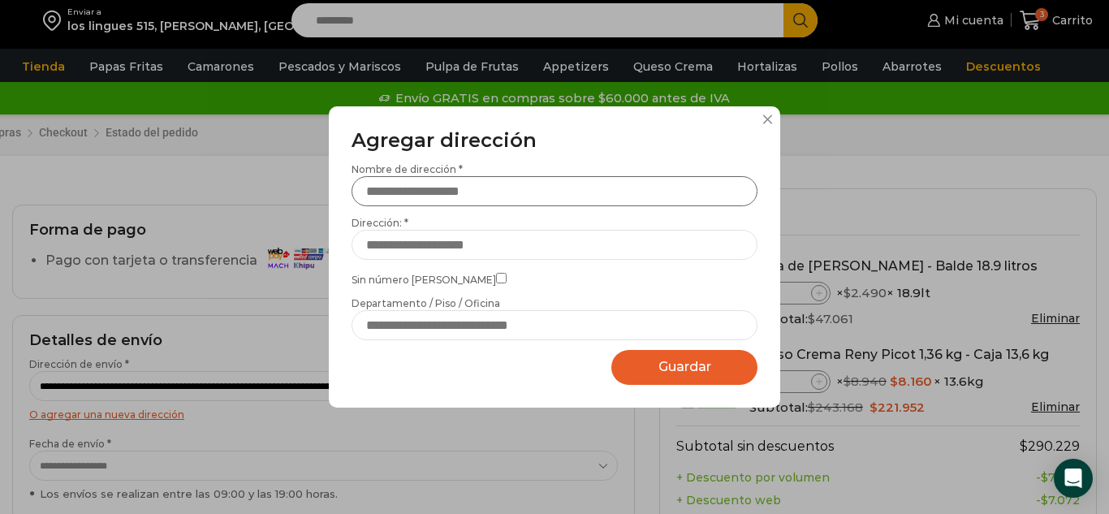
click at [447, 187] on input "Nombre de dirección *" at bounding box center [555, 191] width 406 height 30
drag, startPoint x: 721, startPoint y: 192, endPoint x: 378, endPoint y: 193, distance: 343.4
click at [378, 193] on input "**********" at bounding box center [555, 191] width 406 height 30
drag, startPoint x: 362, startPoint y: 189, endPoint x: 684, endPoint y: 205, distance: 321.9
click at [611, 197] on input "**********" at bounding box center [555, 191] width 406 height 30
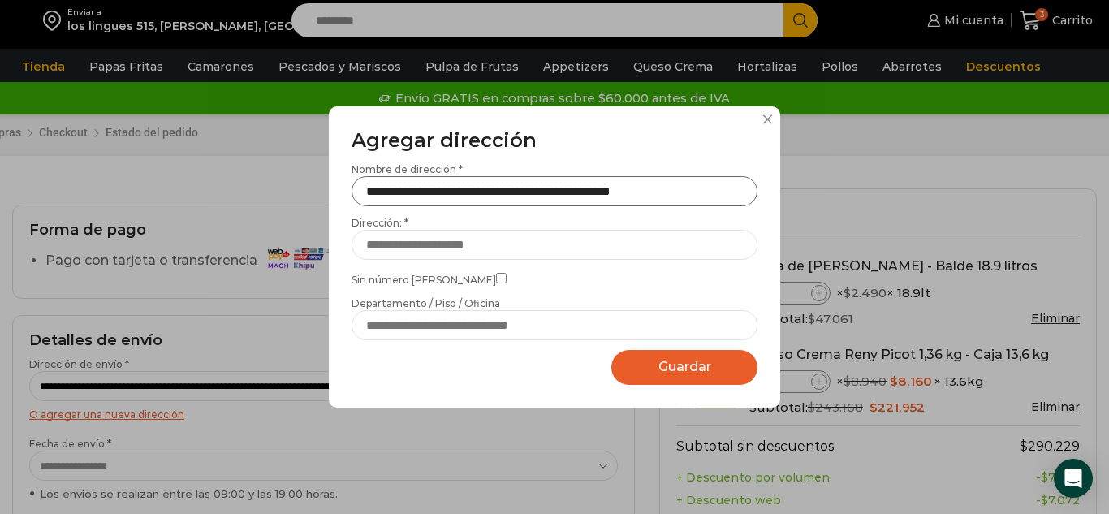
drag, startPoint x: 706, startPoint y: 192, endPoint x: 503, endPoint y: 192, distance: 203.0
click at [503, 192] on input "**********" at bounding box center [555, 191] width 406 height 30
click at [408, 247] on input "Dirección: *" at bounding box center [555, 245] width 406 height 30
drag, startPoint x: 366, startPoint y: 189, endPoint x: 417, endPoint y: 189, distance: 51.1
click at [413, 189] on input "**********" at bounding box center [555, 191] width 406 height 30
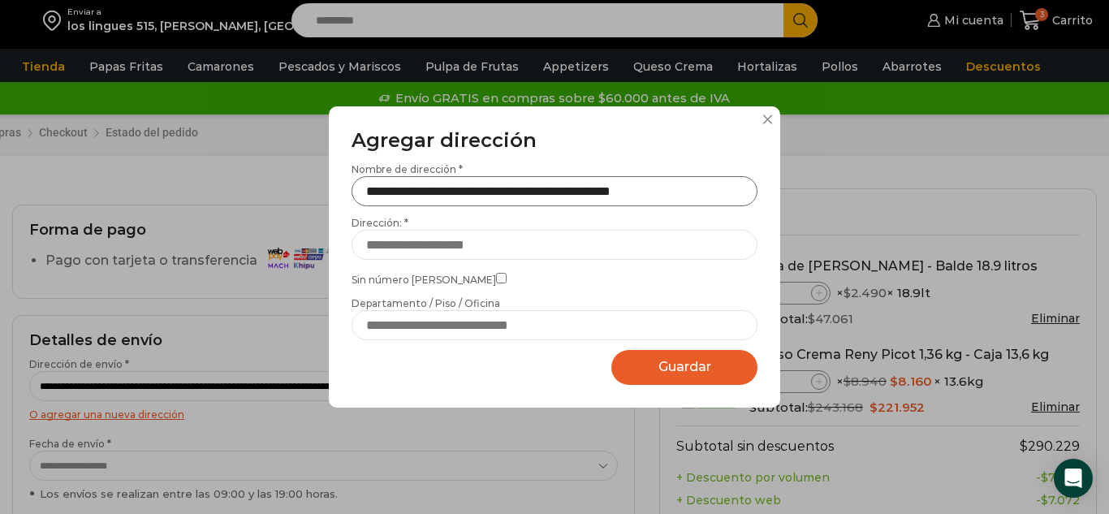
click at [713, 192] on input "**********" at bounding box center [555, 191] width 406 height 30
type input "*"
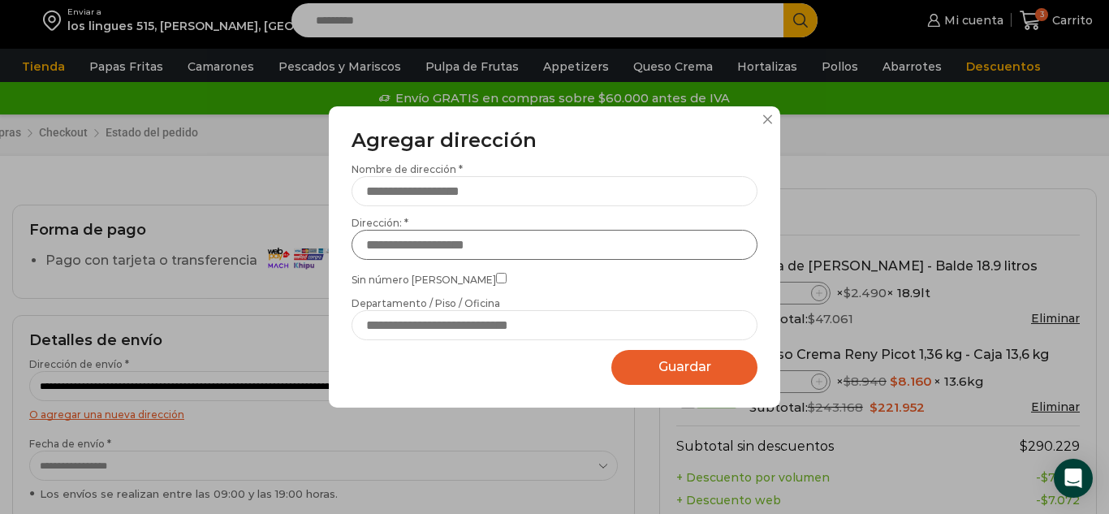
click at [438, 244] on input "Dirección: *" at bounding box center [555, 245] width 406 height 30
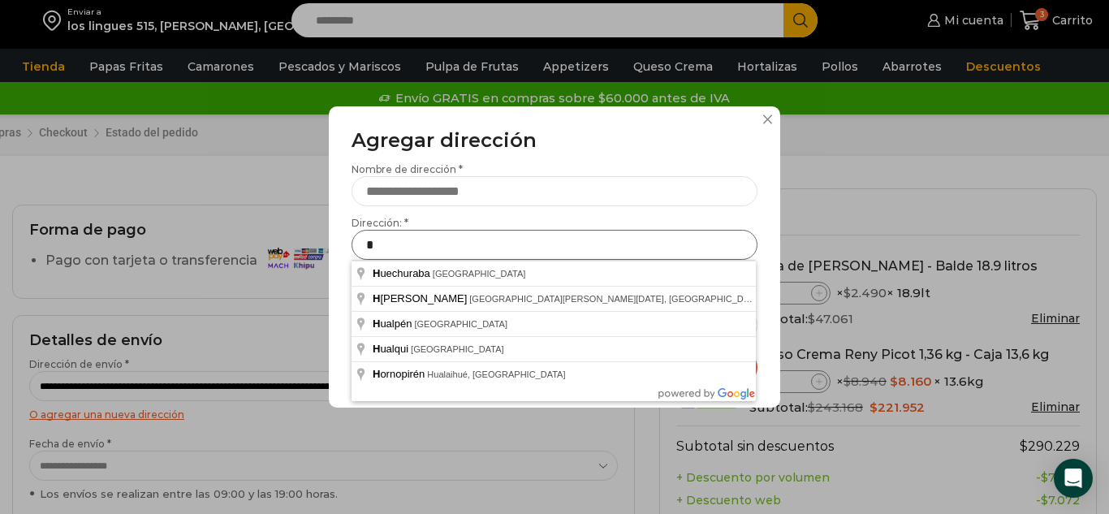
type input "*"
click at [434, 188] on input "Nombre de dirección *" at bounding box center [555, 191] width 406 height 30
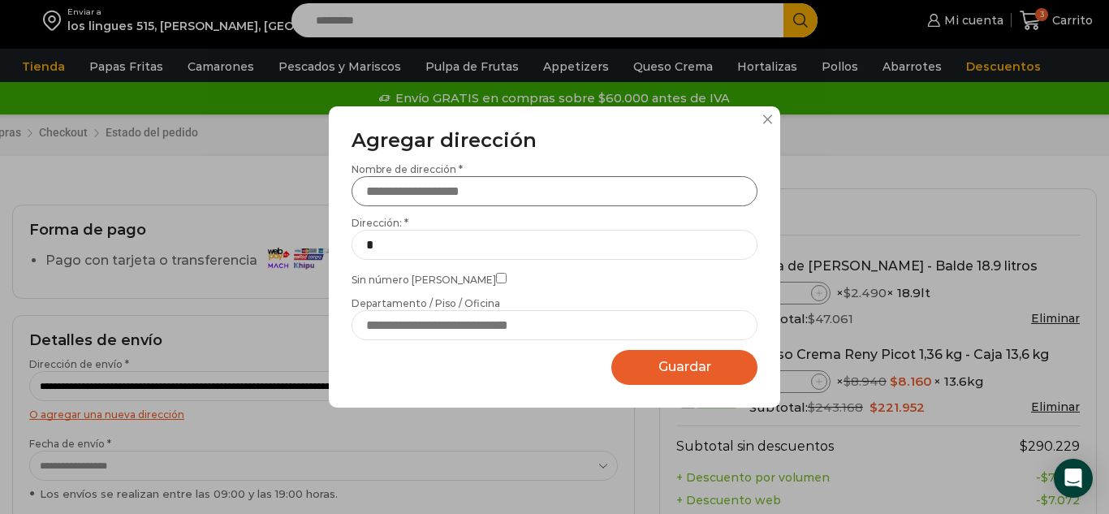
type input "**********"
click at [443, 189] on input "**********" at bounding box center [555, 191] width 406 height 30
drag, startPoint x: 367, startPoint y: 188, endPoint x: 711, endPoint y: 192, distance: 344.3
click at [711, 192] on input "**********" at bounding box center [555, 191] width 406 height 30
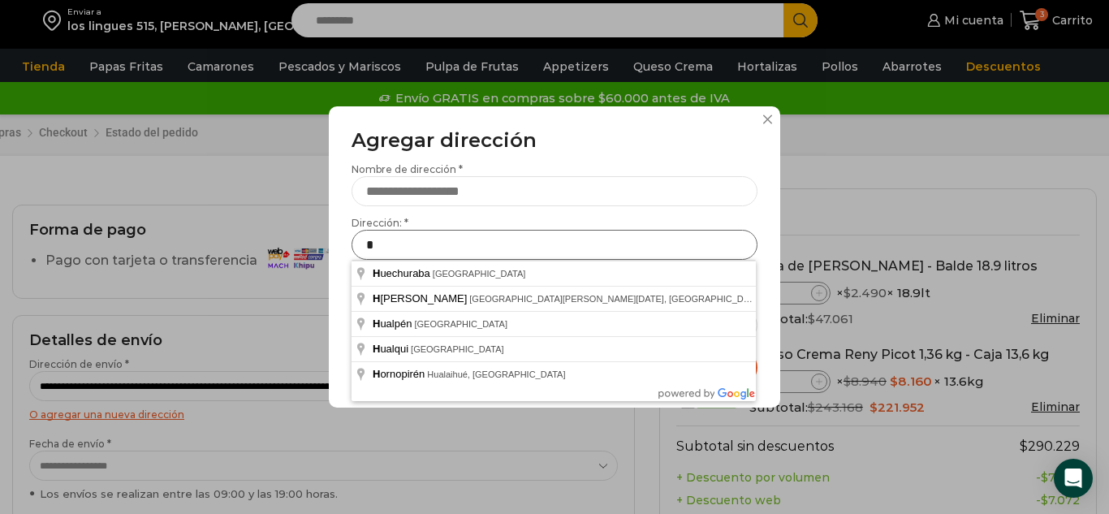
drag, startPoint x: 417, startPoint y: 249, endPoint x: 223, endPoint y: 235, distance: 194.5
click at [239, 239] on div "Agregar dirección Por favor actualice su dirección de envío actual Nombre de di…" at bounding box center [554, 257] width 1109 height 514
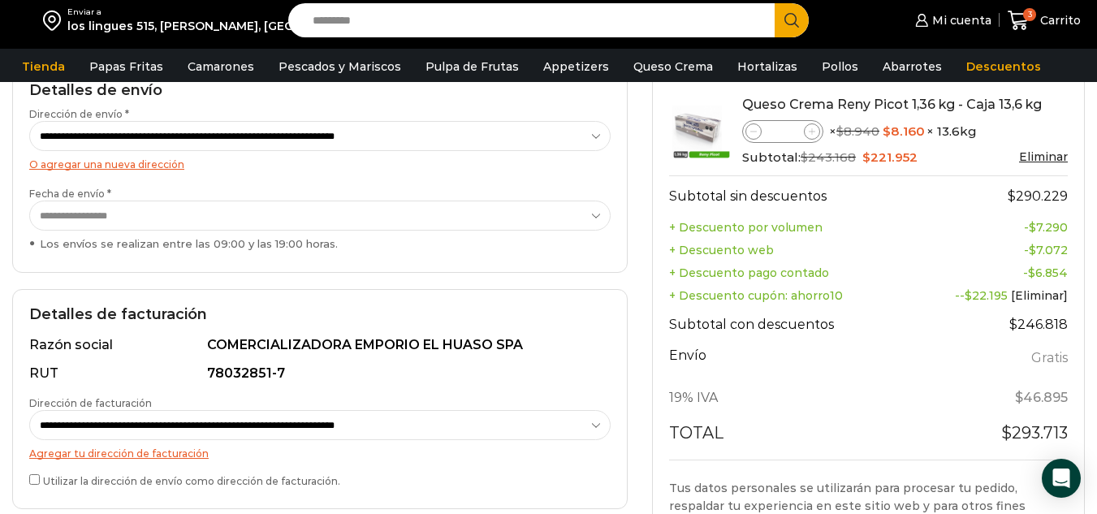
scroll to position [406, 0]
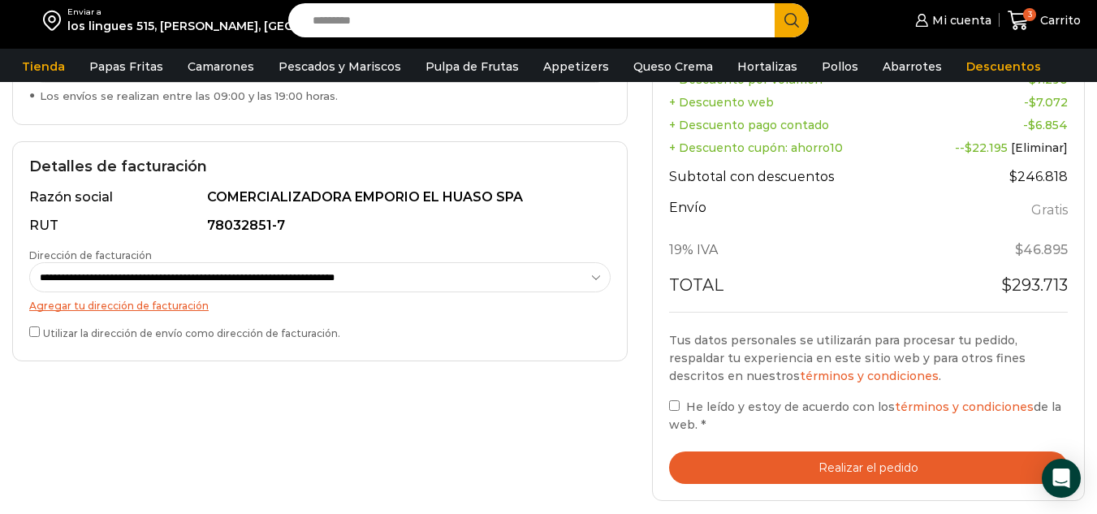
drag, startPoint x: 115, startPoint y: 308, endPoint x: 158, endPoint y: 299, distance: 43.9
click at [115, 308] on link "Agregar tu dirección de facturación" at bounding box center [118, 306] width 179 height 12
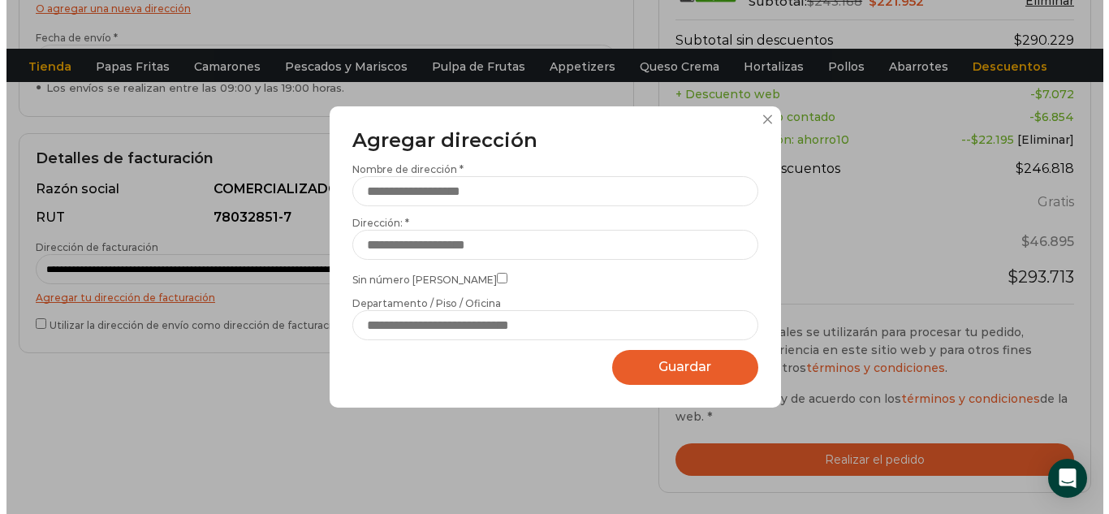
scroll to position [0, 0]
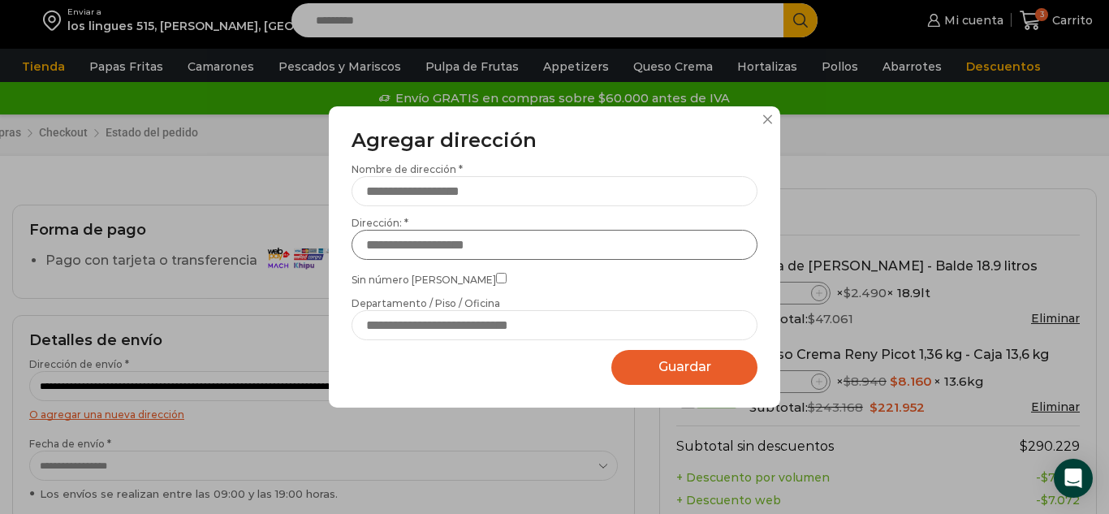
click at [406, 244] on input "Dirección: *" at bounding box center [555, 245] width 406 height 30
click at [417, 248] on input "Dirección: *" at bounding box center [555, 245] width 406 height 30
paste input "**********"
type input "**********"
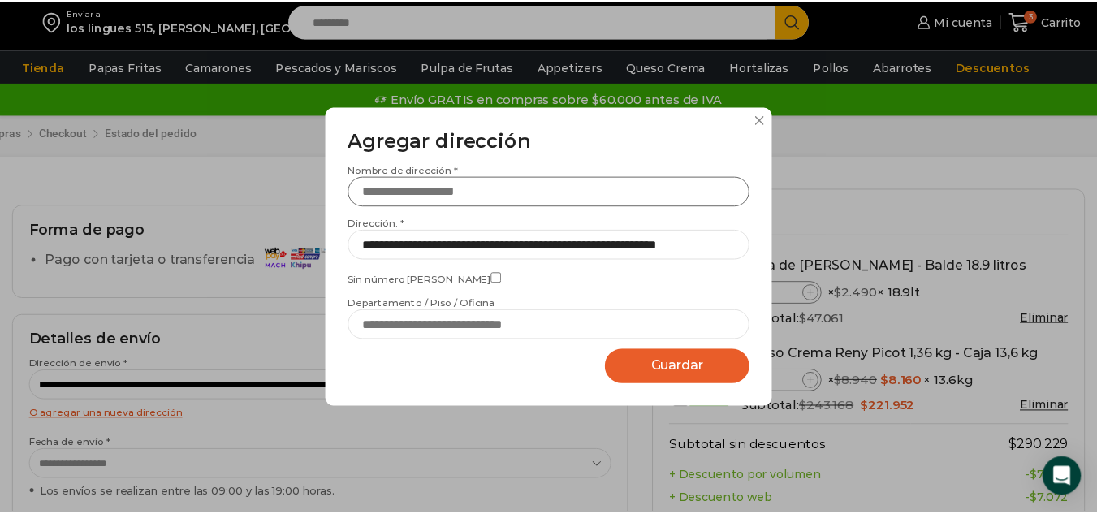
scroll to position [0, 0]
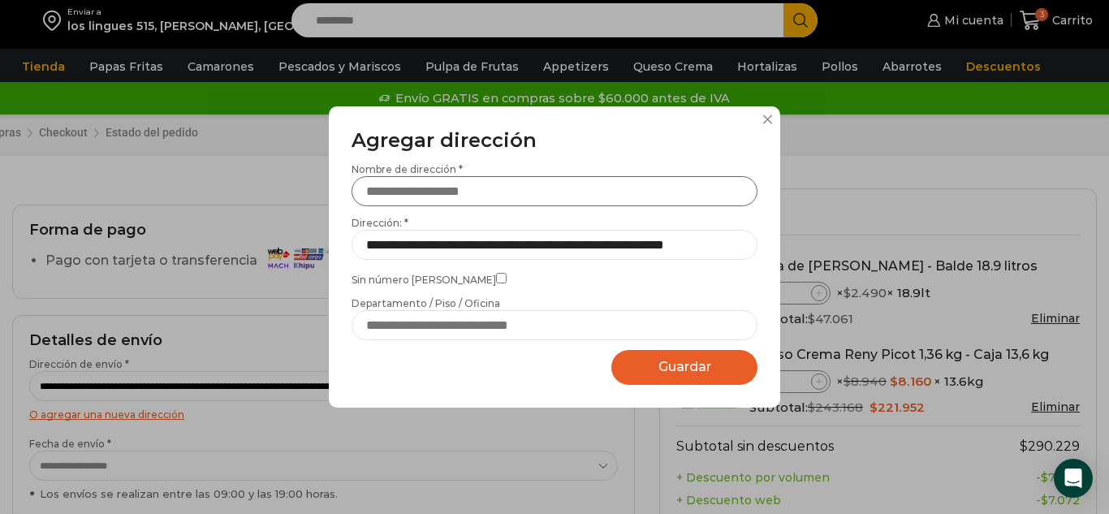
drag, startPoint x: 436, startPoint y: 185, endPoint x: 445, endPoint y: 186, distance: 9.0
click at [436, 185] on input "Nombre de dirección *" at bounding box center [555, 191] width 406 height 30
type input "**********"
click at [540, 280] on label "Sin número de calle" at bounding box center [555, 278] width 406 height 17
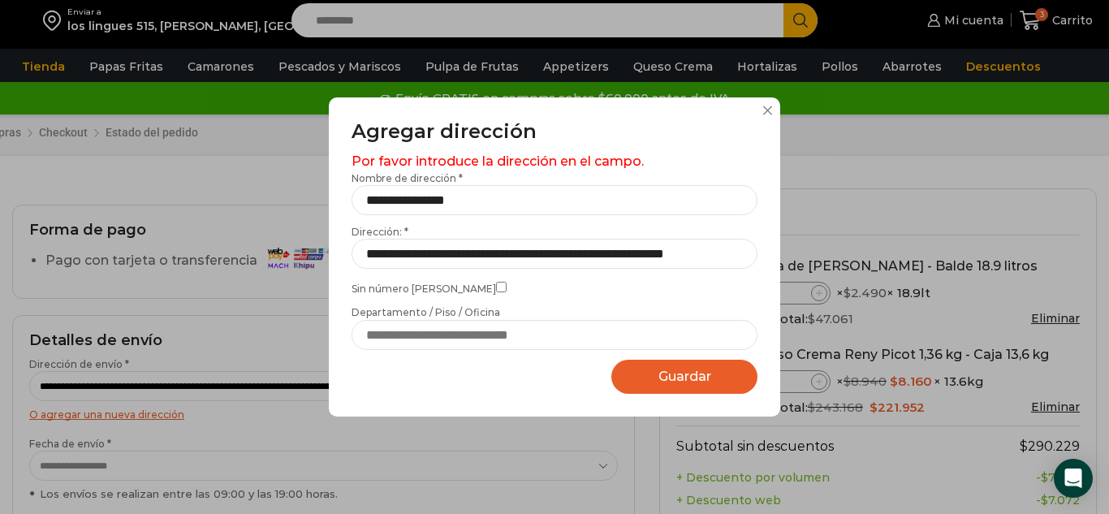
click at [670, 377] on span "Guardar" at bounding box center [684, 376] width 53 height 15
click at [463, 334] on input "Departamento / Piso / Oficina" at bounding box center [555, 335] width 406 height 30
type input "****"
click at [700, 379] on span "Guardar" at bounding box center [684, 376] width 53 height 15
click at [408, 250] on input "**********" at bounding box center [555, 254] width 406 height 30
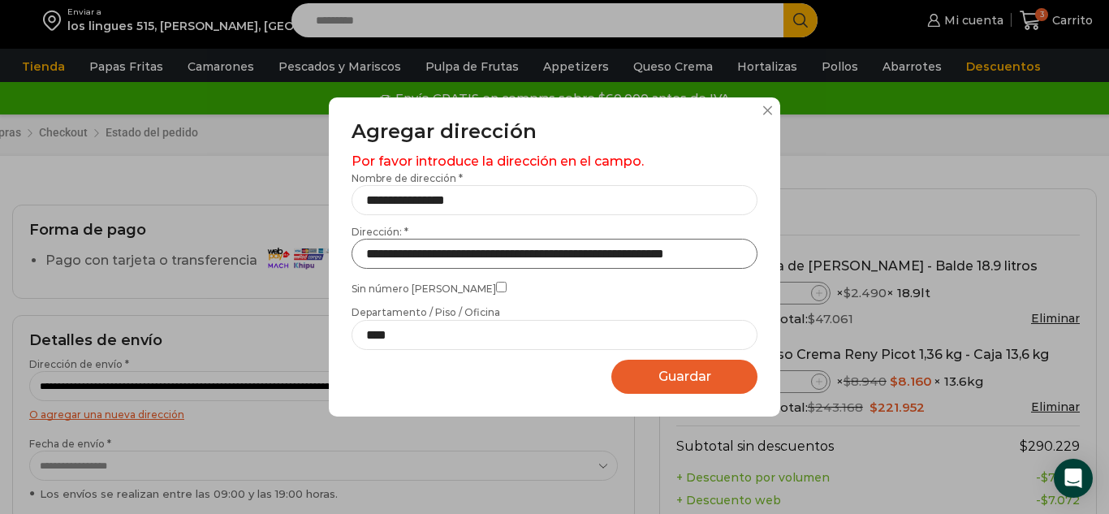
click at [631, 249] on input "**********" at bounding box center [555, 254] width 406 height 30
click at [739, 253] on input "**********" at bounding box center [555, 254] width 406 height 30
click at [435, 256] on input "**********" at bounding box center [555, 254] width 406 height 30
click at [520, 202] on input "**********" at bounding box center [555, 200] width 406 height 30
click at [489, 246] on input "**********" at bounding box center [555, 254] width 406 height 30
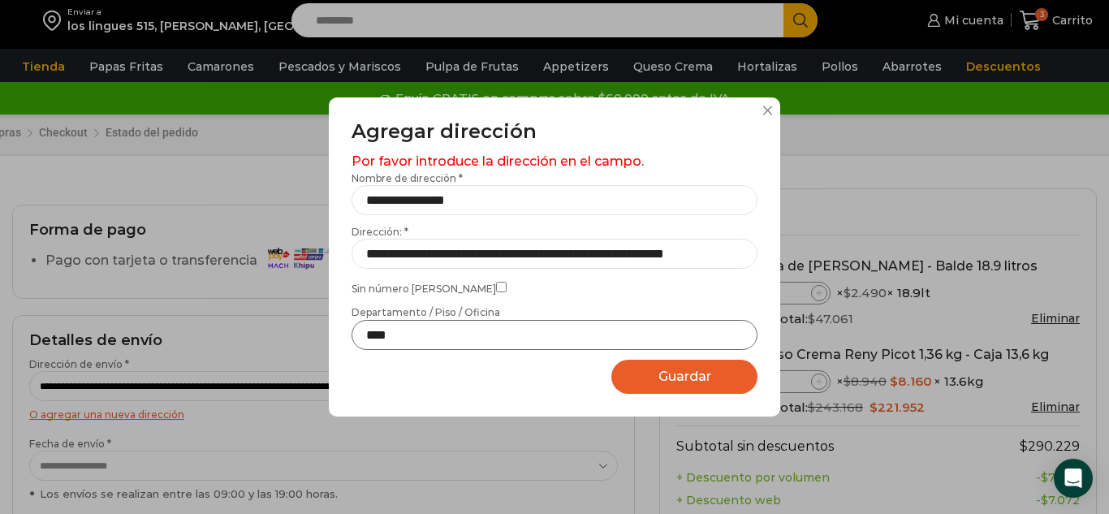
click at [431, 334] on input "****" at bounding box center [555, 335] width 406 height 30
click at [565, 291] on label "Sin número de calle" at bounding box center [555, 286] width 406 height 17
click at [765, 111] on button at bounding box center [767, 111] width 10 height 10
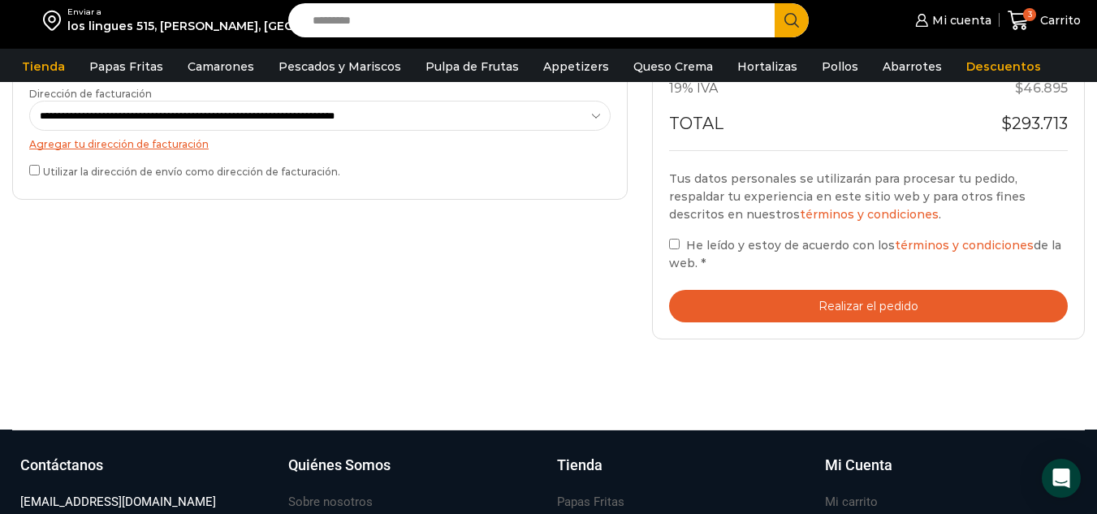
scroll to position [568, 0]
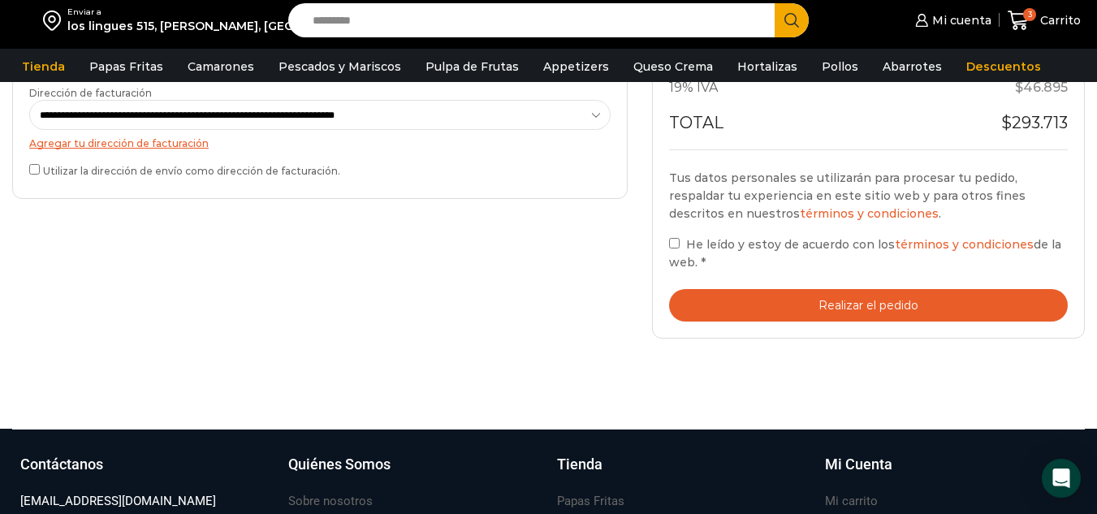
click at [839, 303] on button "Realizar el pedido" at bounding box center [868, 305] width 399 height 33
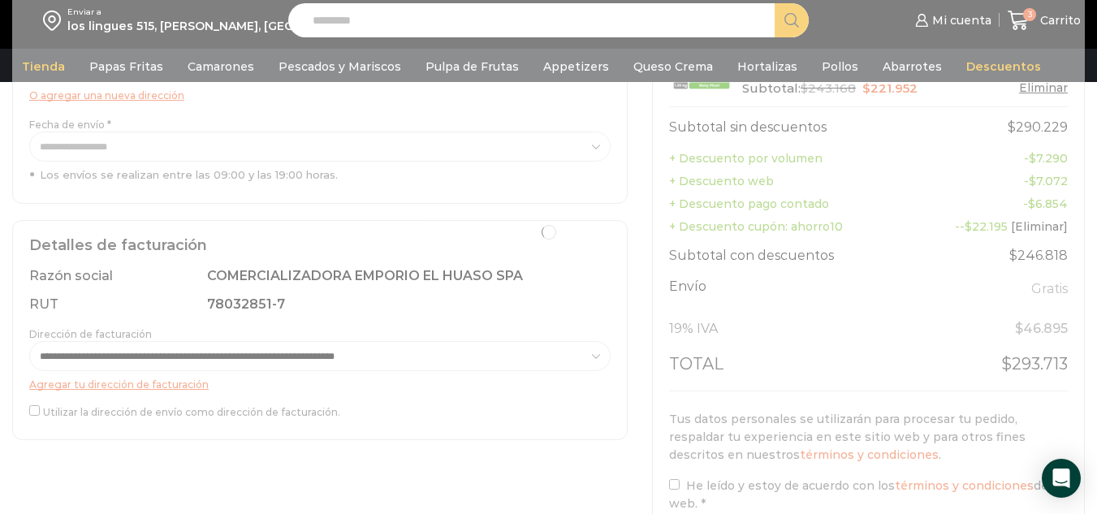
scroll to position [164, 0]
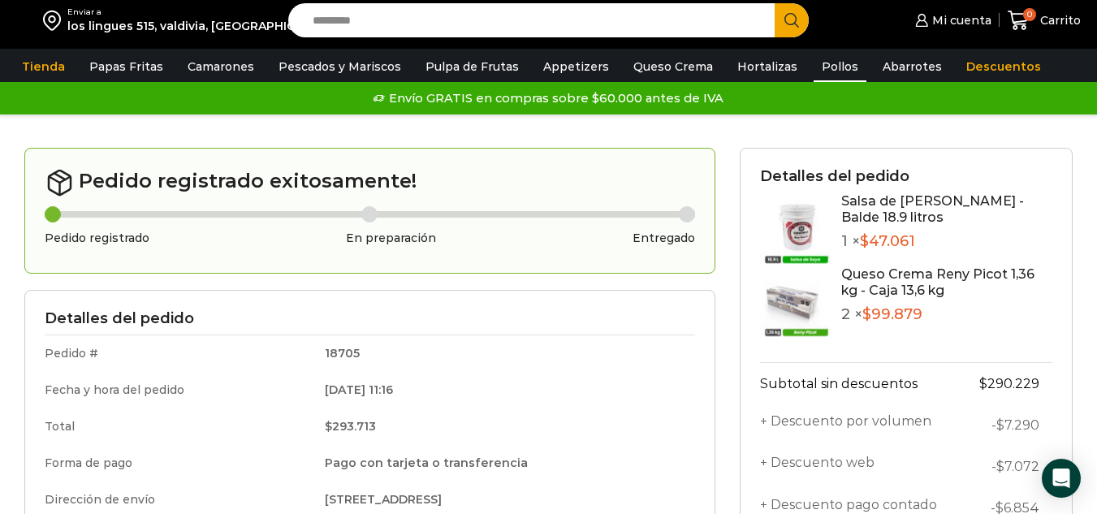
click at [818, 63] on link "Pollos" at bounding box center [839, 66] width 53 height 31
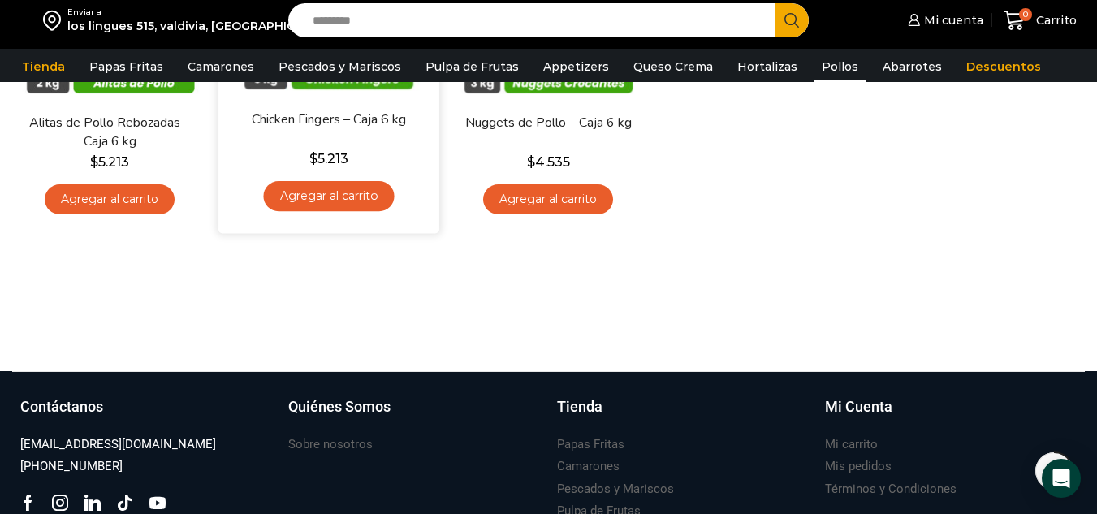
scroll to position [81, 0]
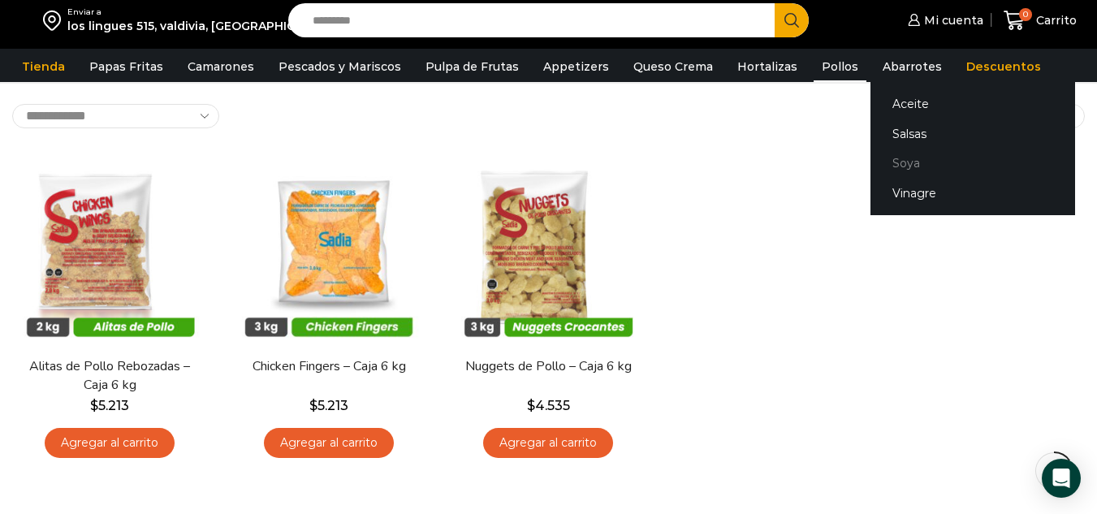
click at [881, 158] on link "Soya" at bounding box center [972, 164] width 205 height 30
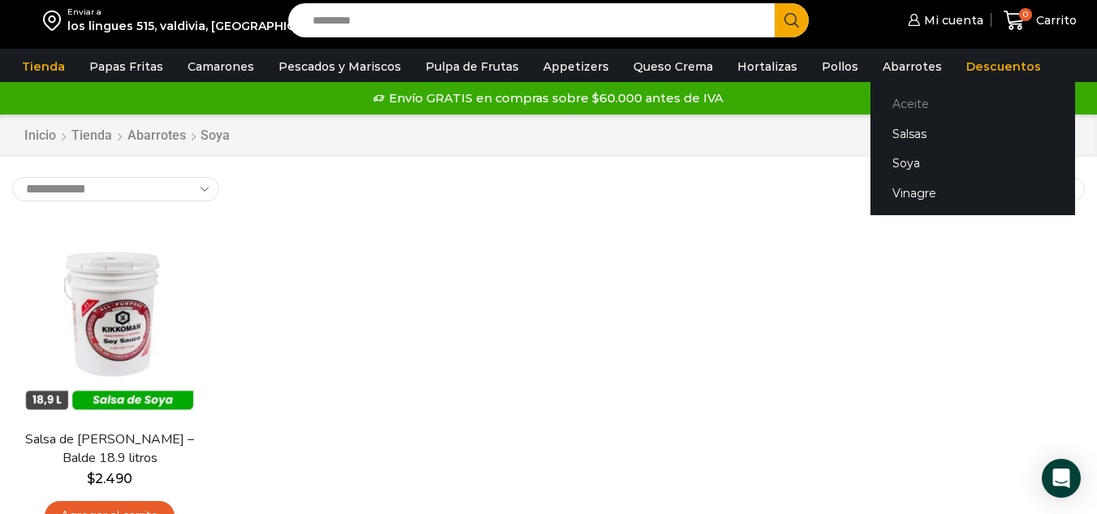
click at [878, 105] on link "Aceite" at bounding box center [972, 103] width 205 height 30
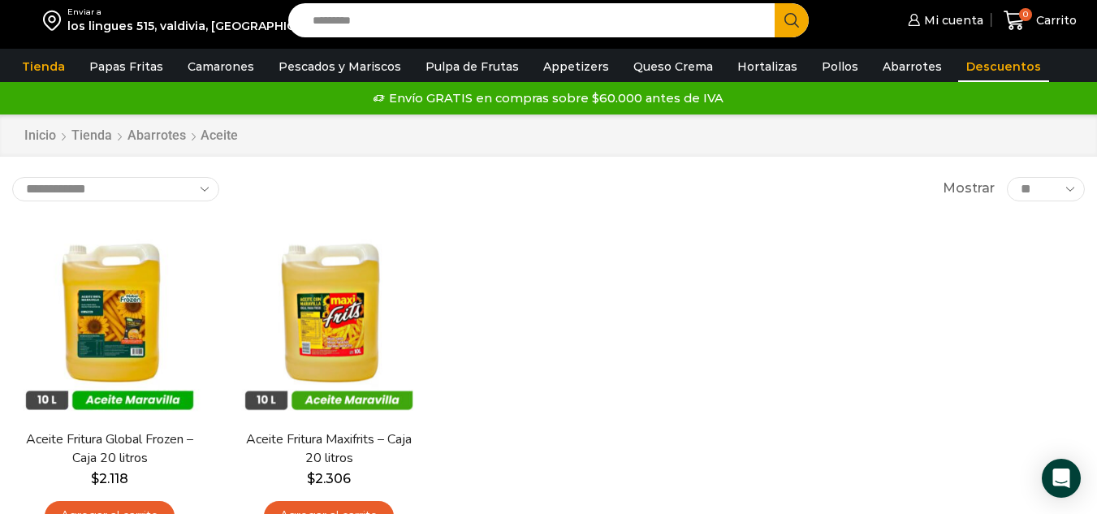
drag, startPoint x: 968, startPoint y: 65, endPoint x: 939, endPoint y: 74, distance: 29.8
click at [968, 65] on link "Descuentos" at bounding box center [1003, 66] width 91 height 31
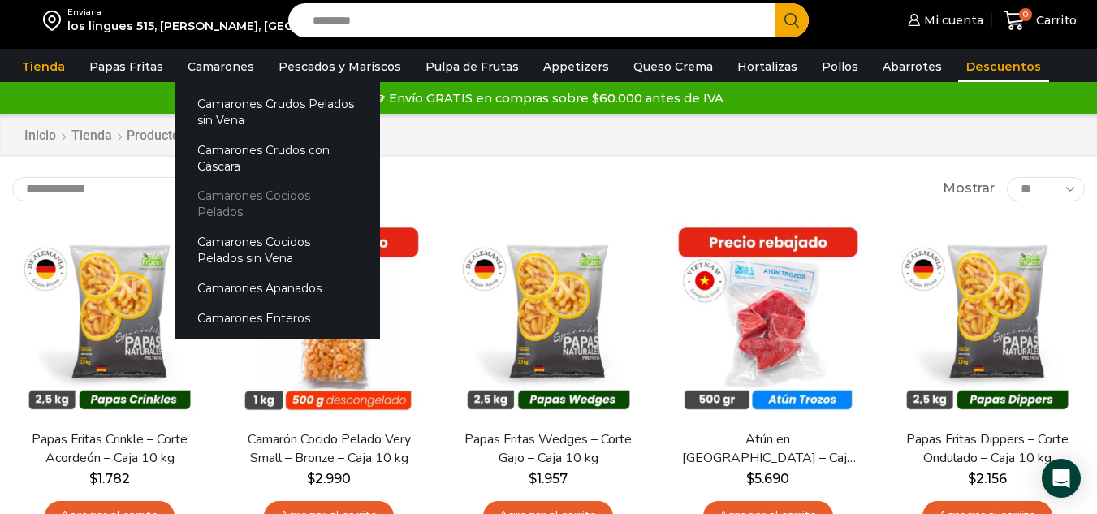
click at [246, 194] on link "Camarones Cocidos Pelados" at bounding box center [277, 204] width 205 height 46
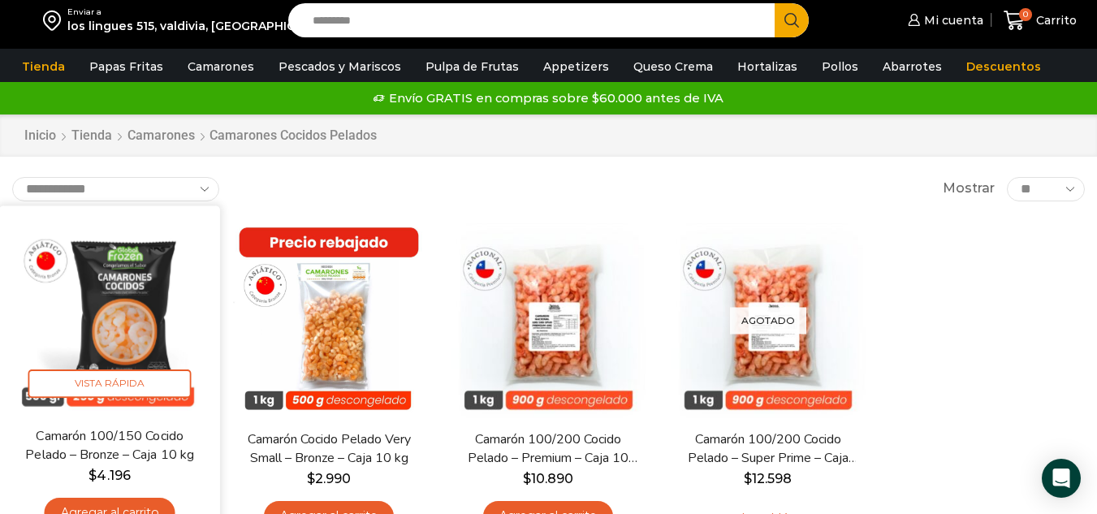
click at [130, 336] on img at bounding box center [109, 316] width 196 height 196
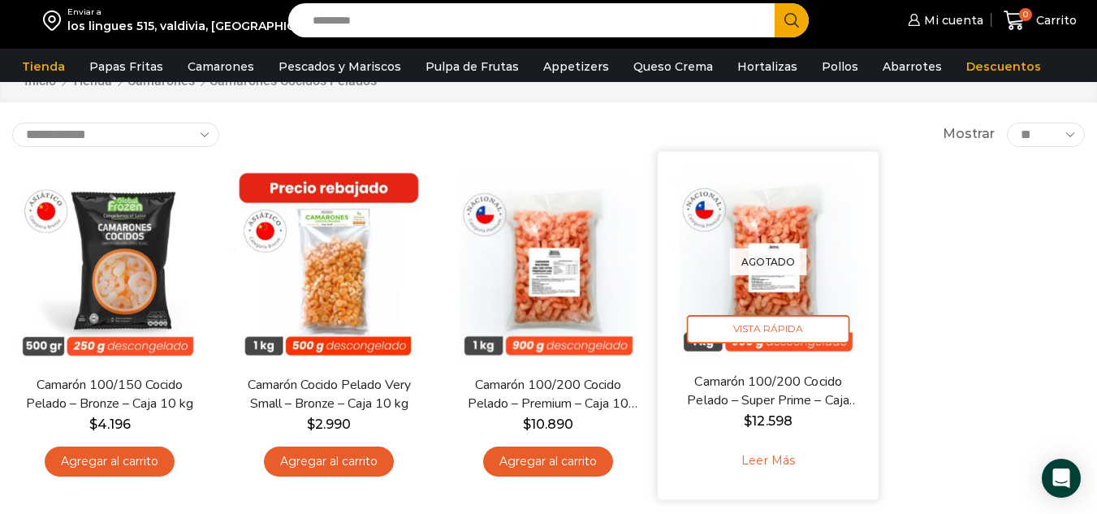
scroll to position [162, 0]
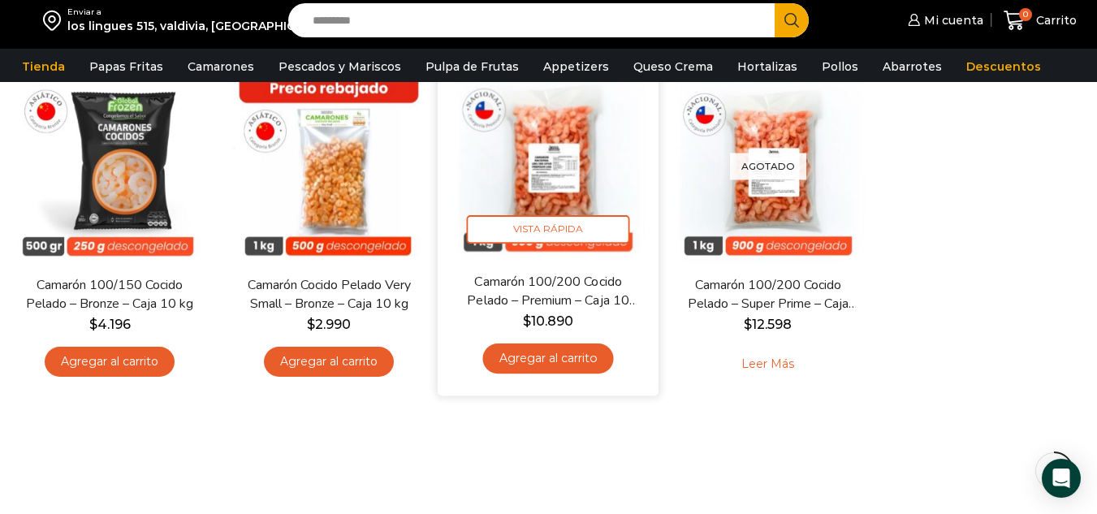
click at [555, 133] on img at bounding box center [549, 161] width 196 height 196
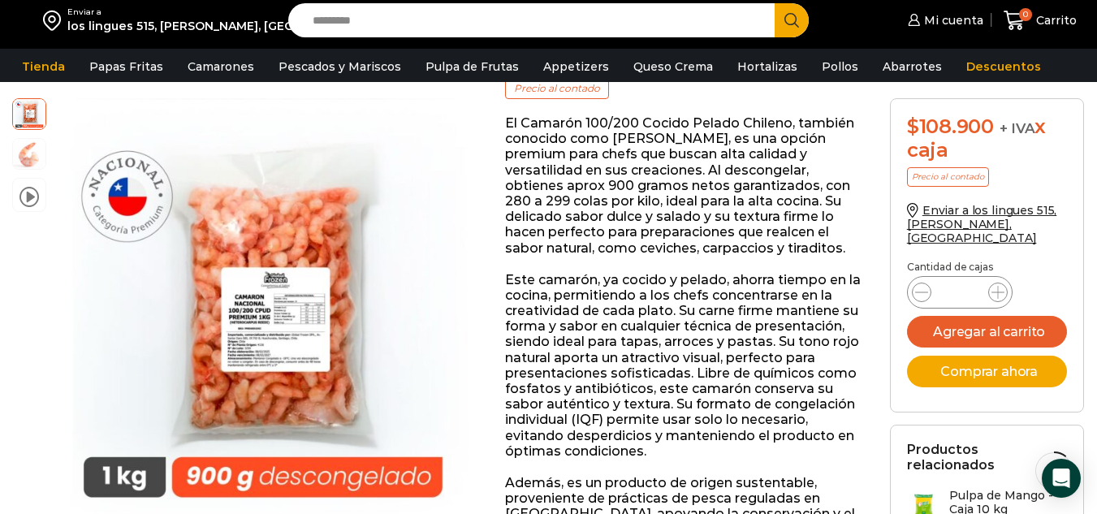
scroll to position [325, 0]
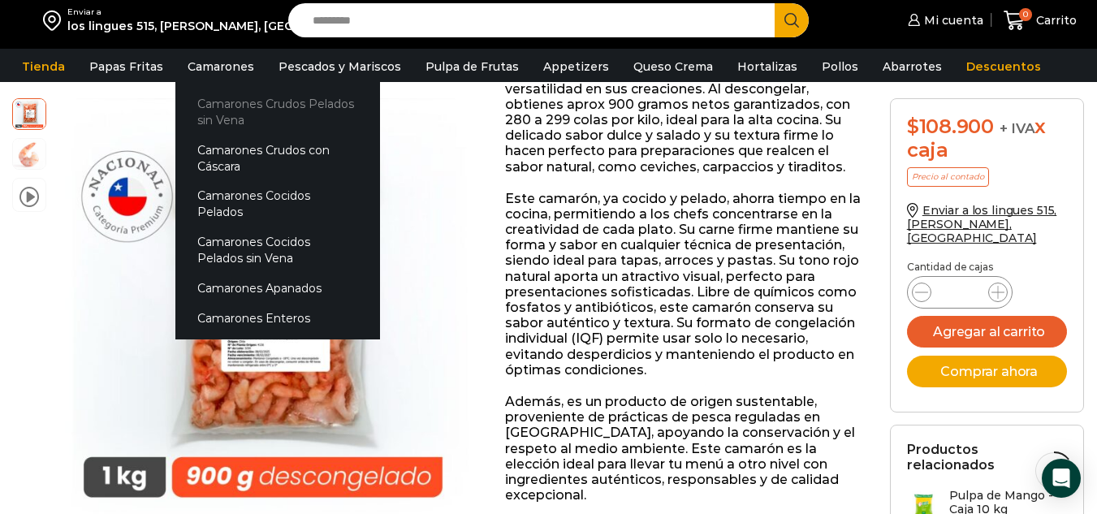
click at [251, 104] on link "Camarones Crudos Pelados sin Vena" at bounding box center [277, 111] width 205 height 46
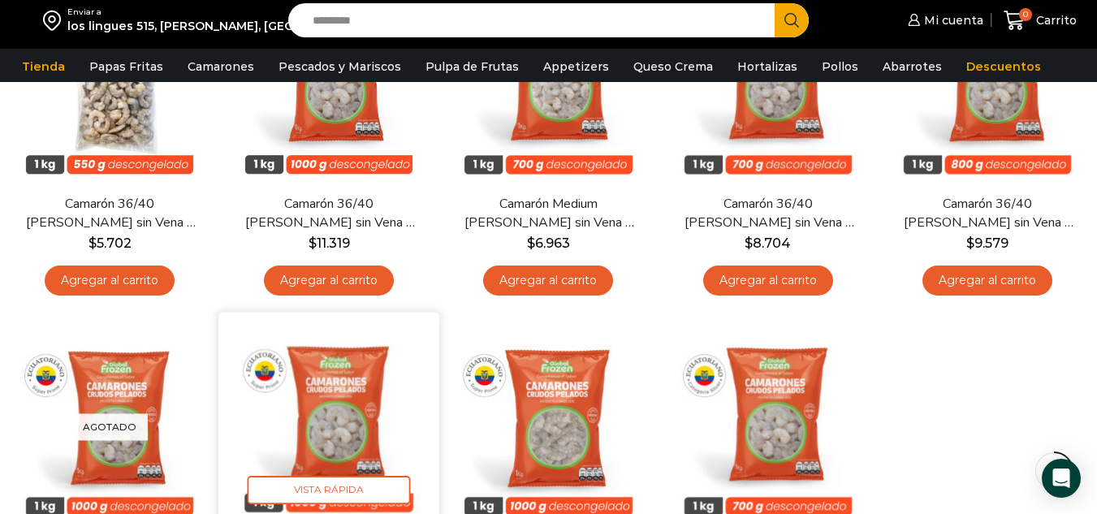
scroll to position [162, 0]
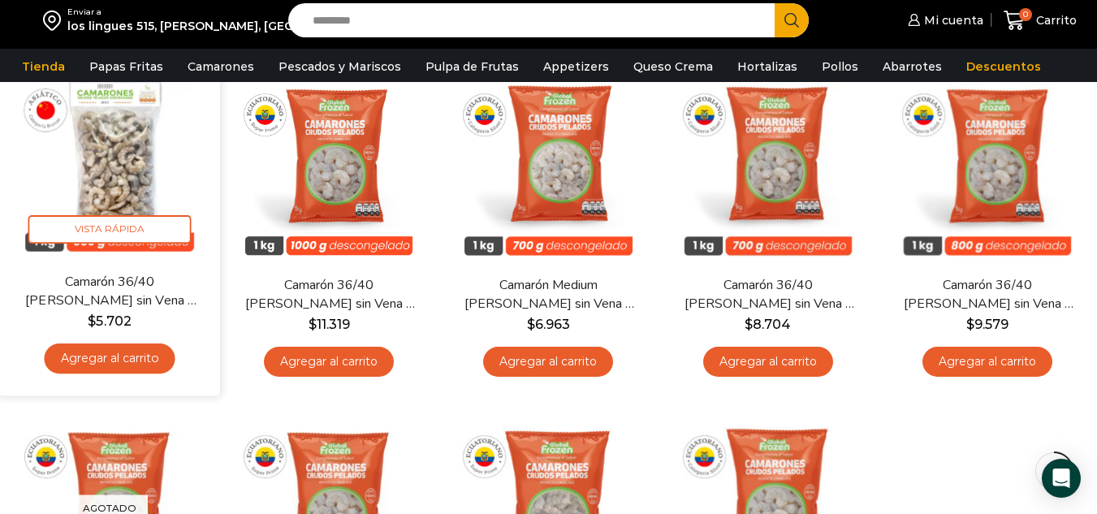
click at [114, 171] on img at bounding box center [109, 161] width 196 height 196
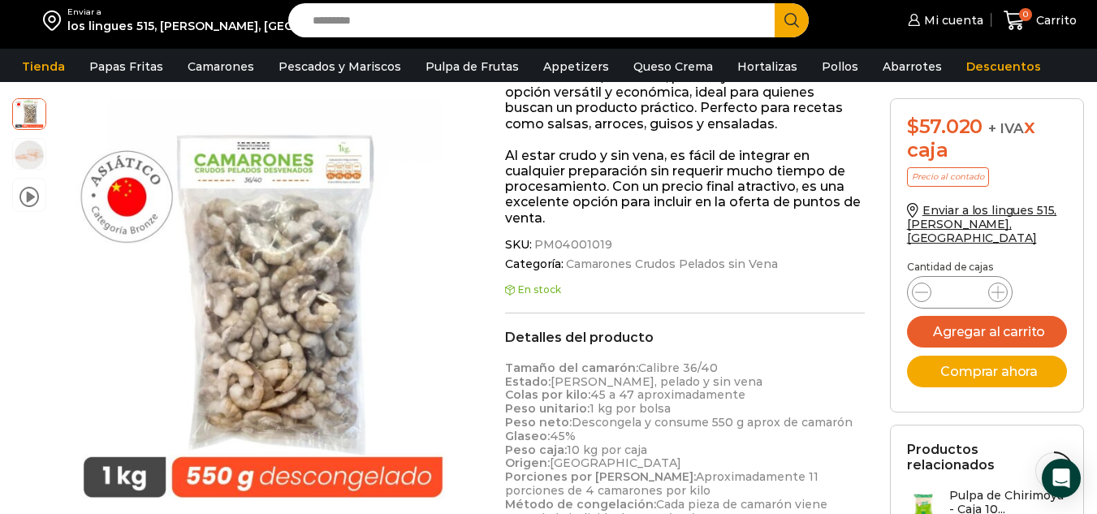
scroll to position [325, 0]
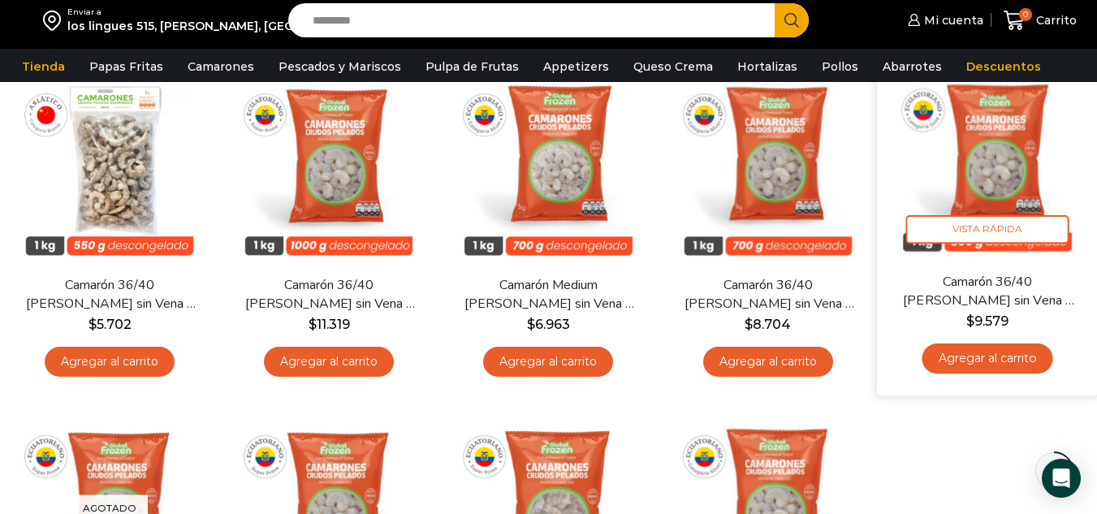
click at [999, 175] on img at bounding box center [987, 161] width 196 height 196
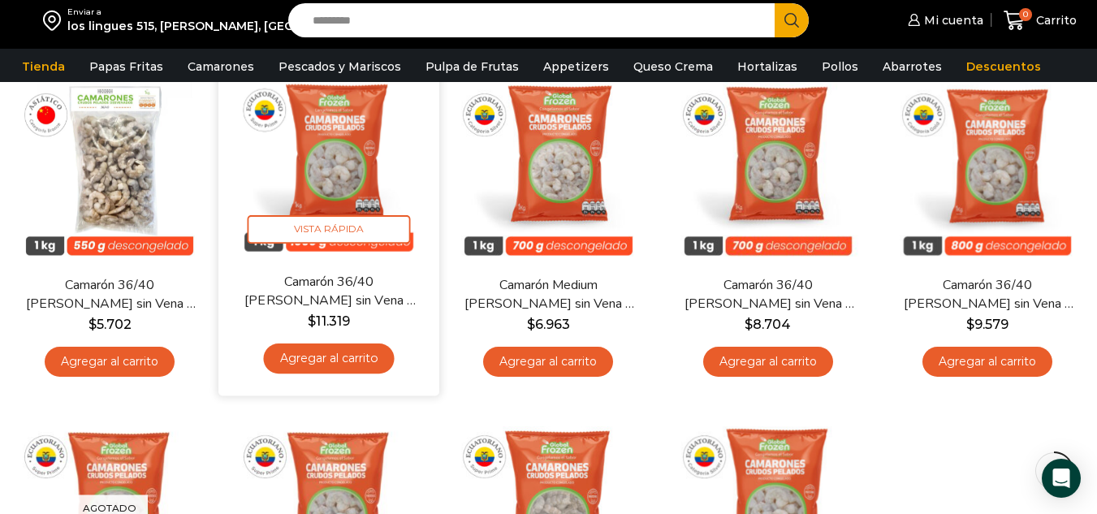
drag, startPoint x: 338, startPoint y: 158, endPoint x: 343, endPoint y: 170, distance: 13.1
click at [338, 158] on img at bounding box center [329, 161] width 196 height 196
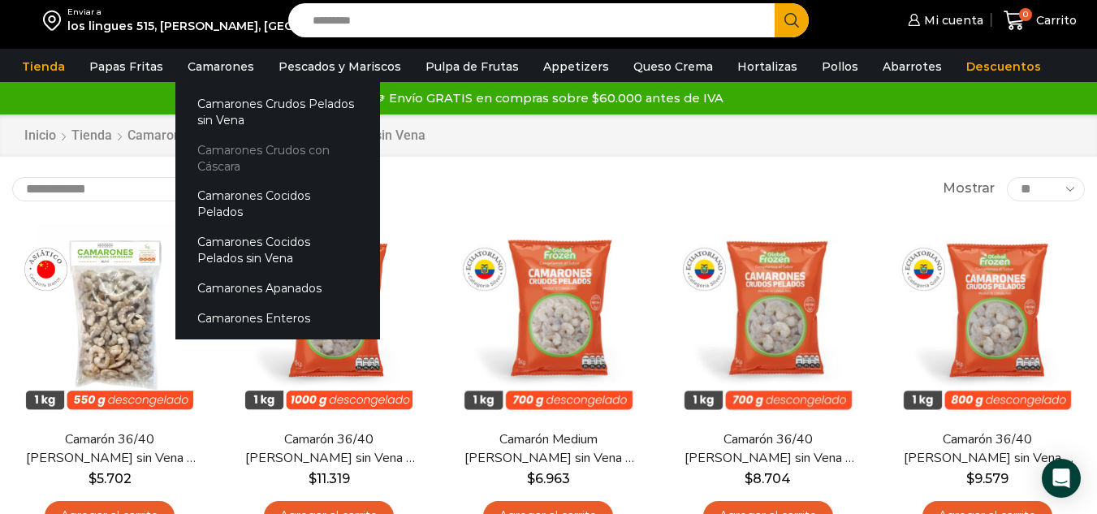
click at [248, 148] on link "Camarones Crudos con Cáscara" at bounding box center [277, 158] width 205 height 46
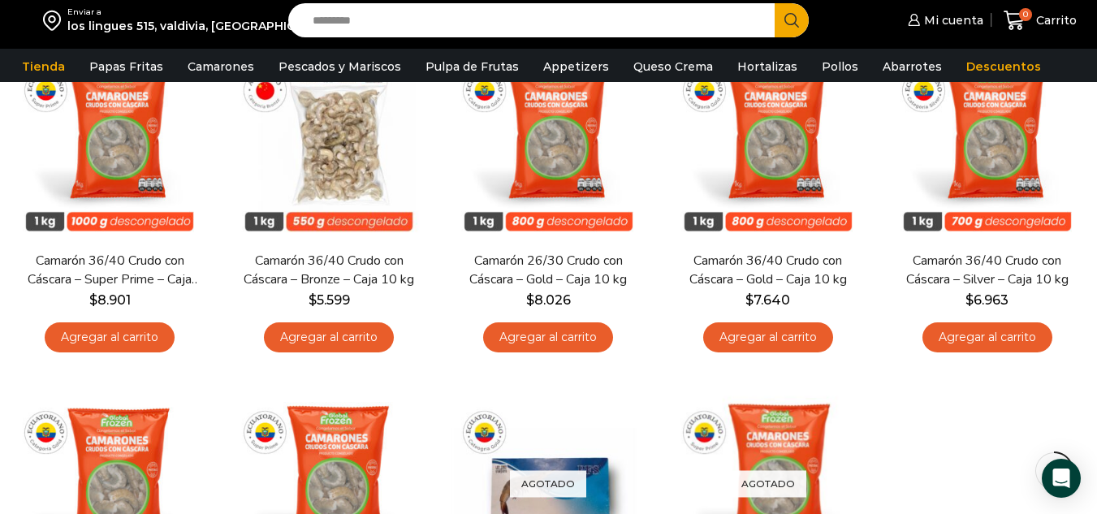
scroll to position [162, 0]
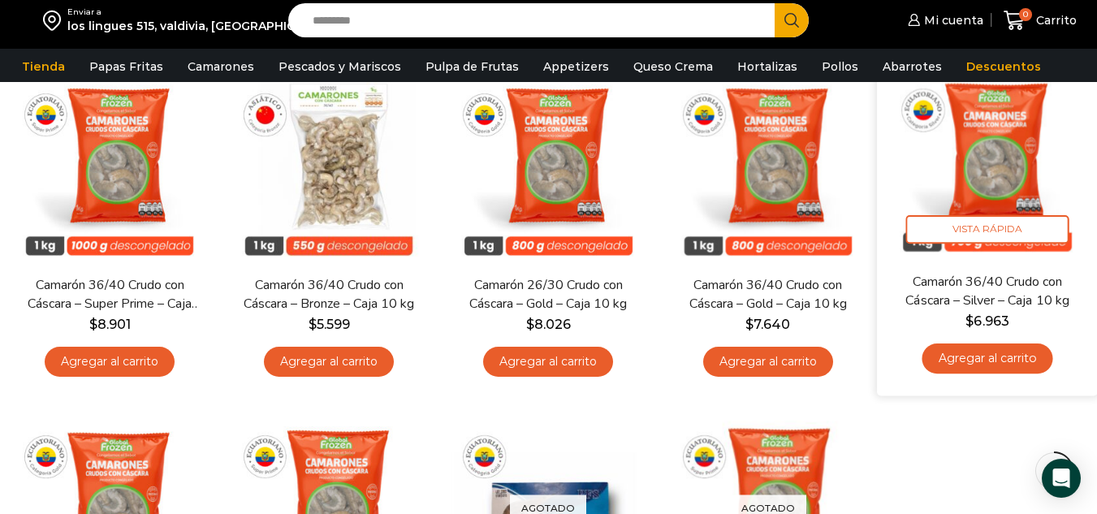
click at [990, 175] on img at bounding box center [987, 161] width 196 height 196
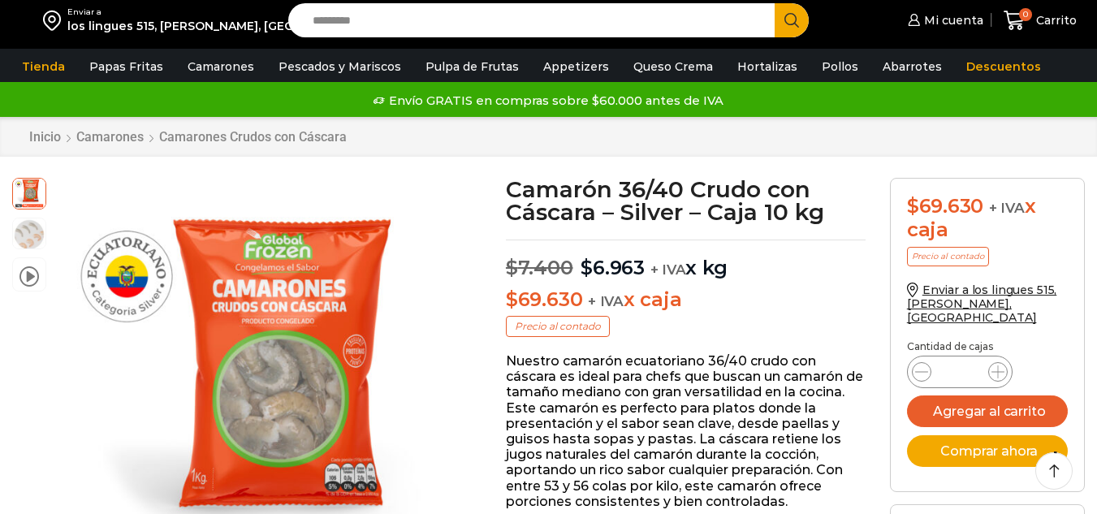
scroll to position [82, 0]
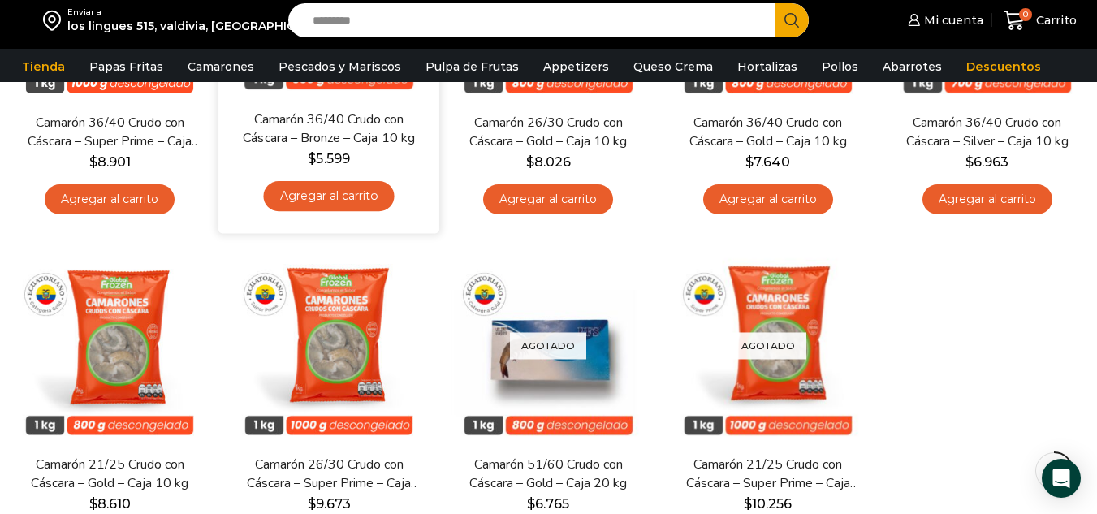
scroll to position [406, 0]
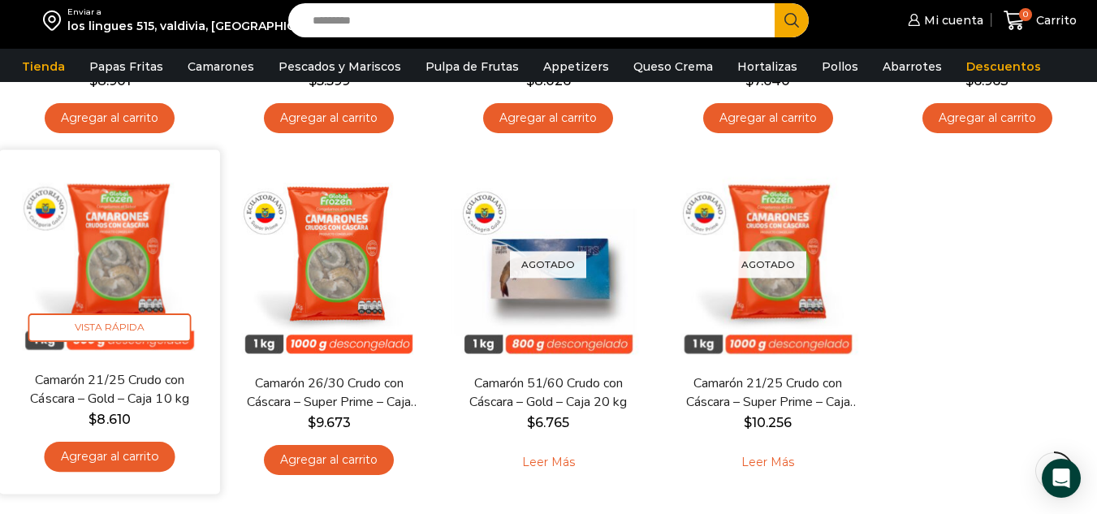
click at [127, 289] on img at bounding box center [109, 260] width 196 height 196
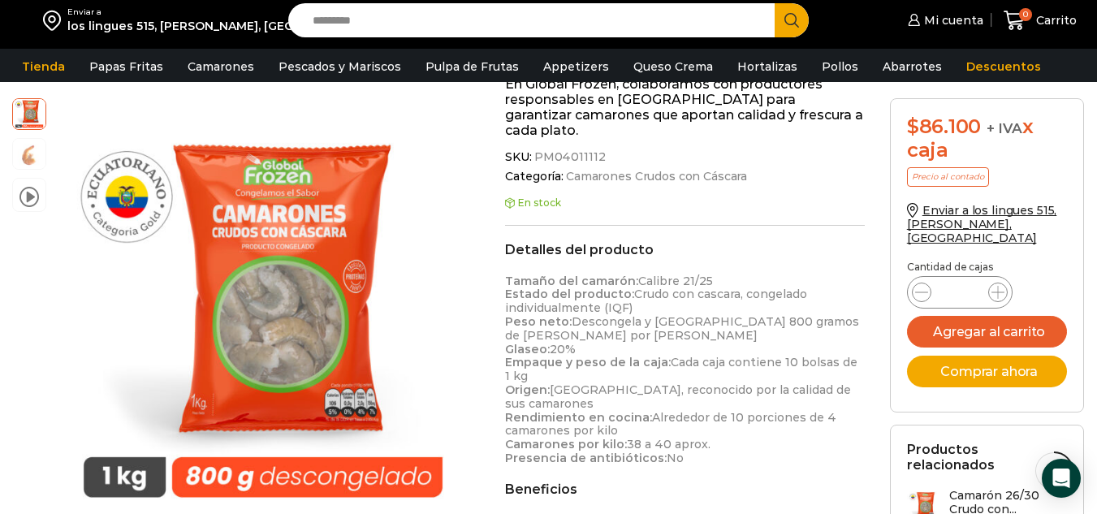
scroll to position [650, 0]
